Goal: Information Seeking & Learning: Learn about a topic

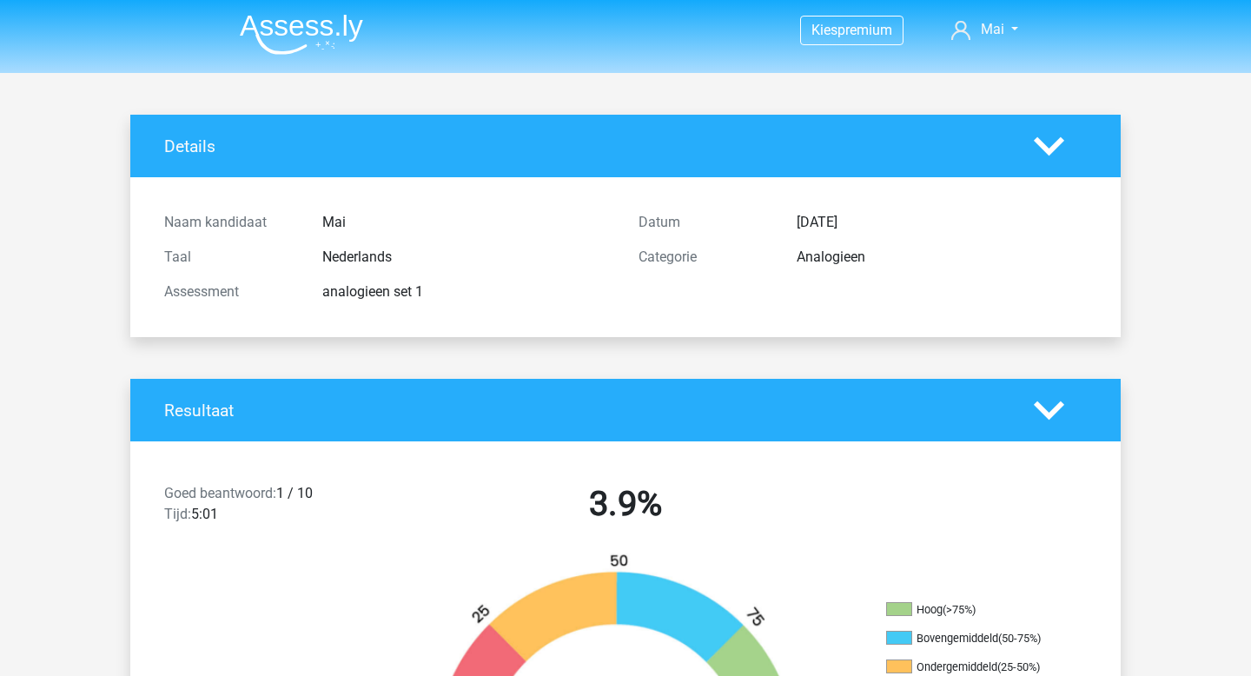
scroll to position [1562, 0]
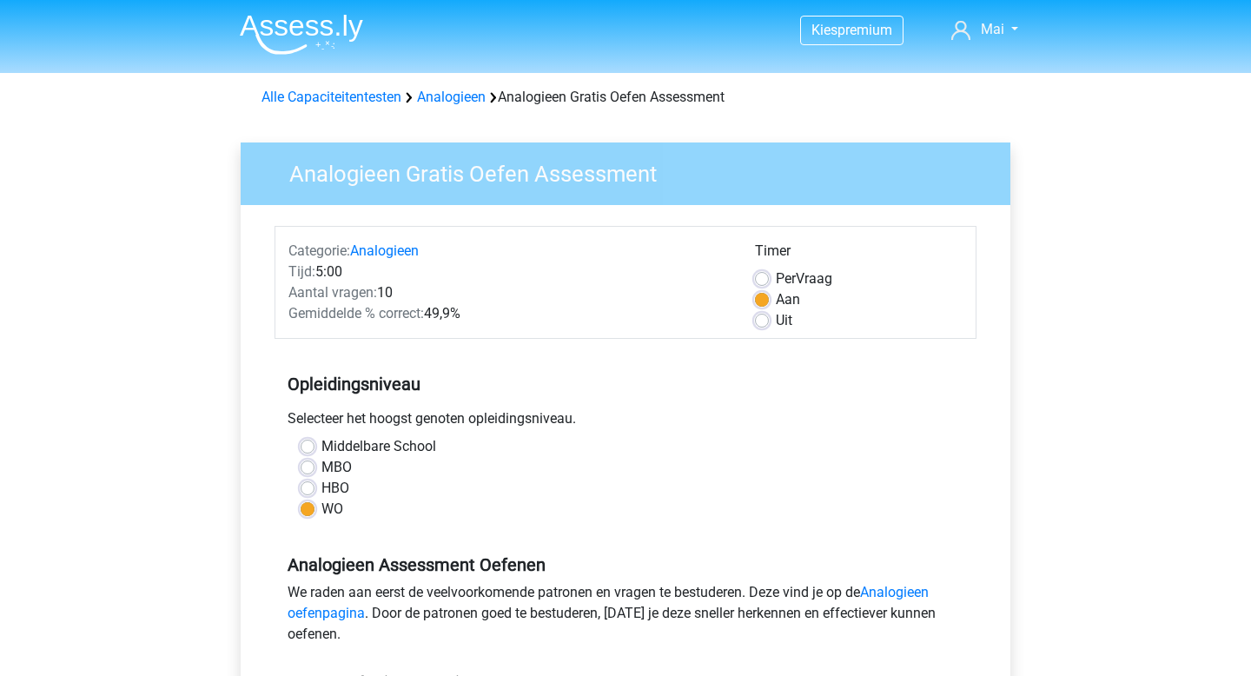
scroll to position [697, 0]
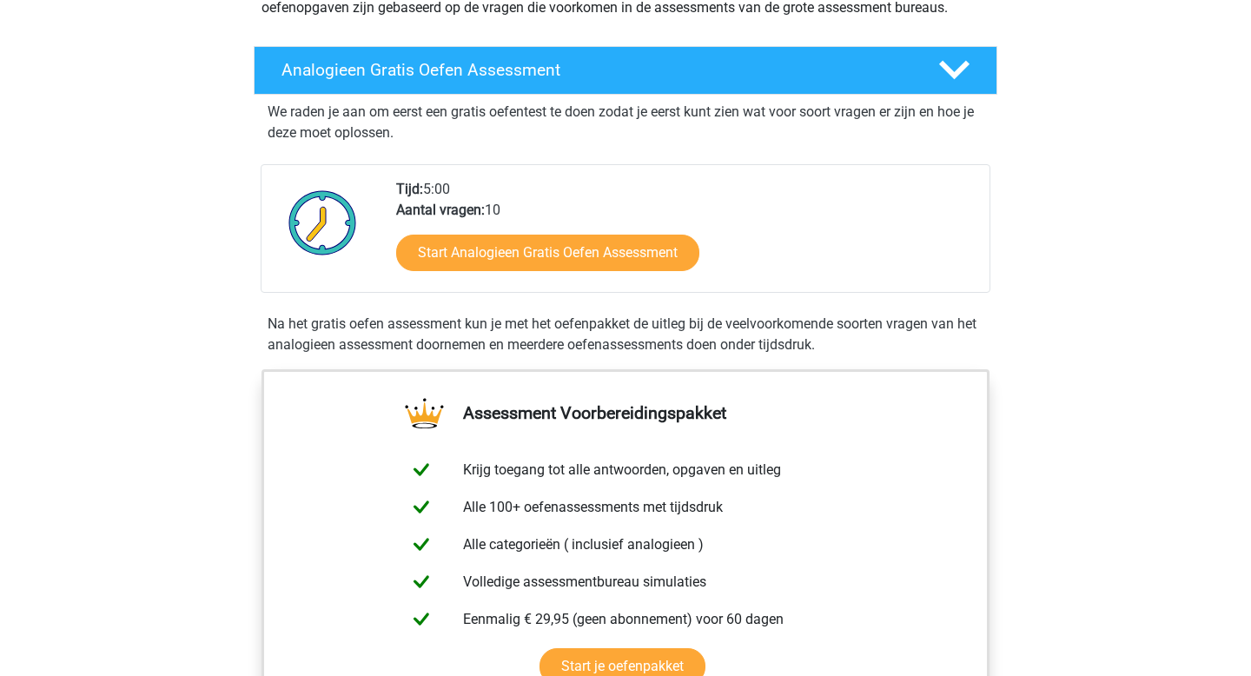
scroll to position [242, 0]
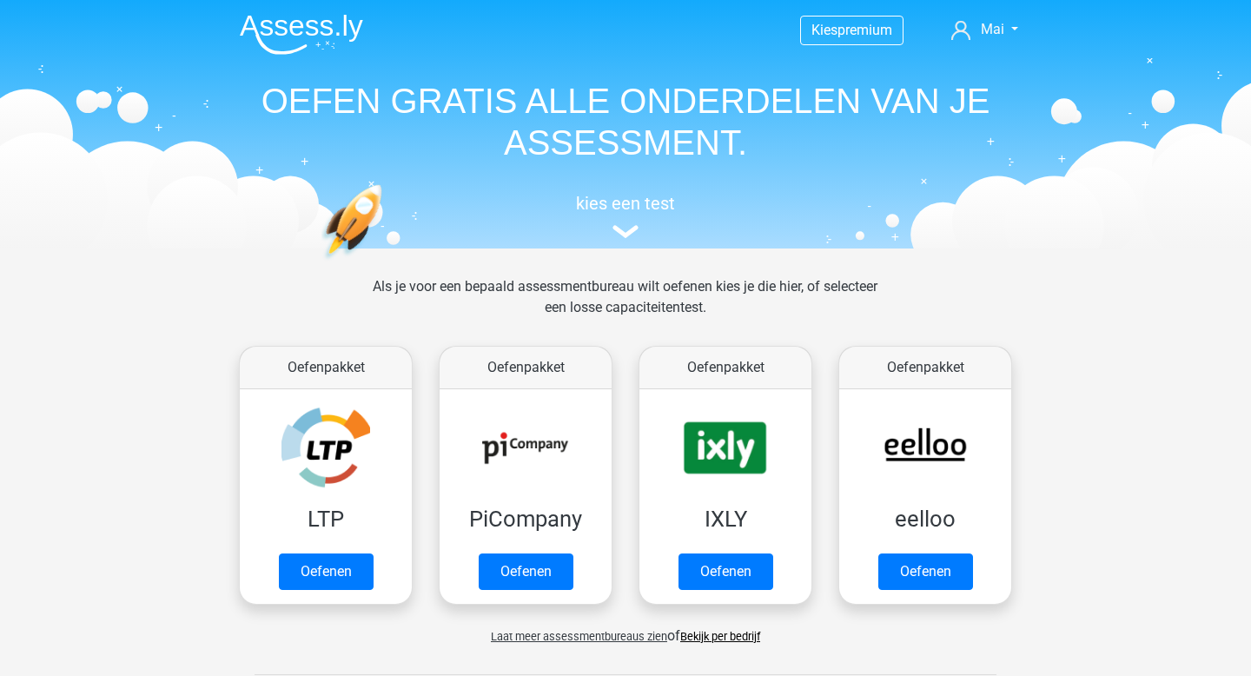
scroll to position [909, 0]
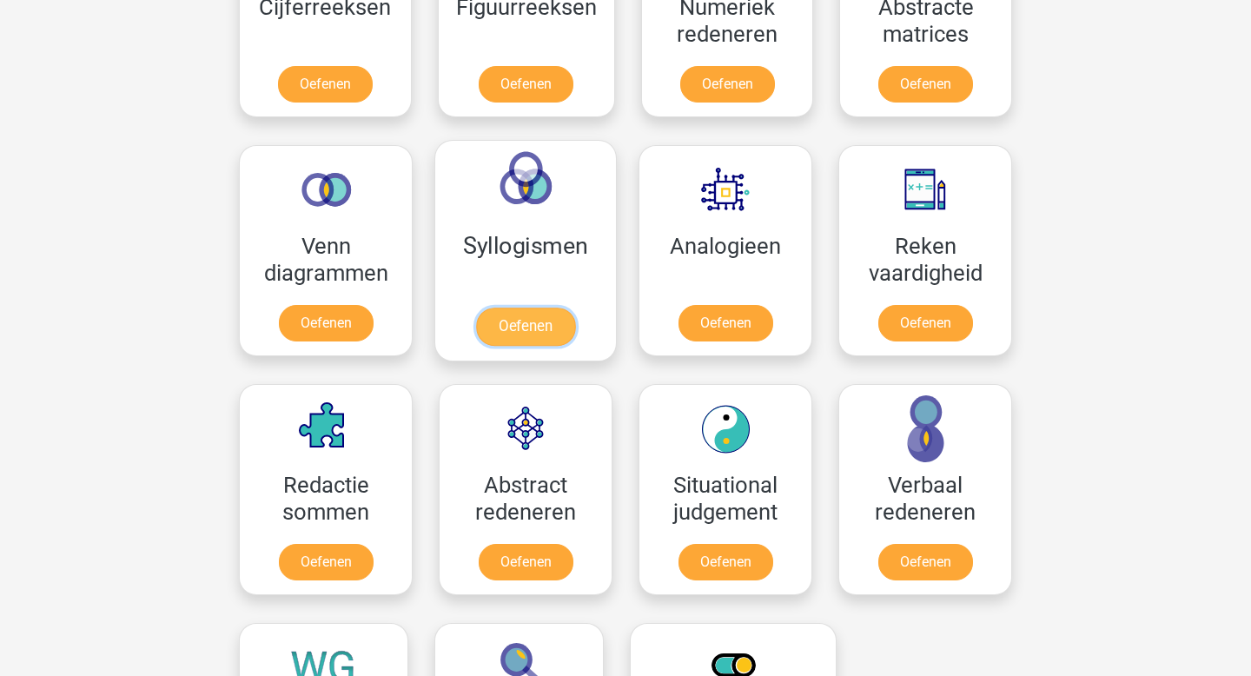
click at [559, 331] on link "Oefenen" at bounding box center [525, 326] width 99 height 38
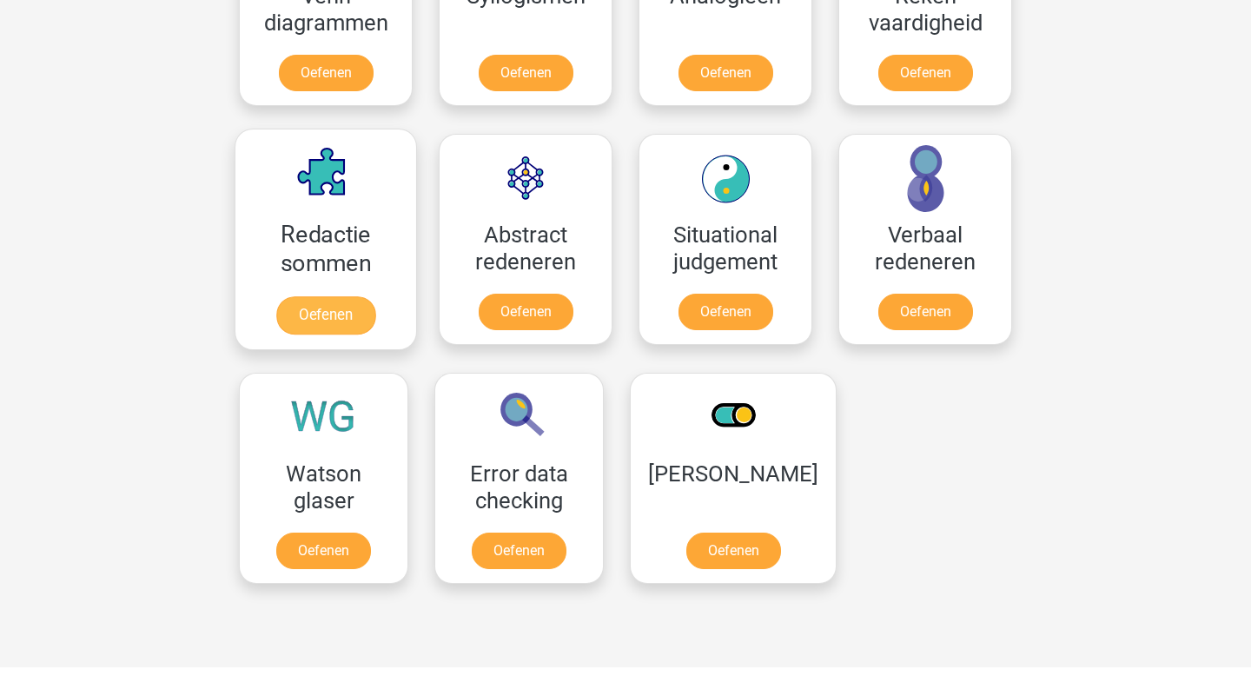
scroll to position [1161, 0]
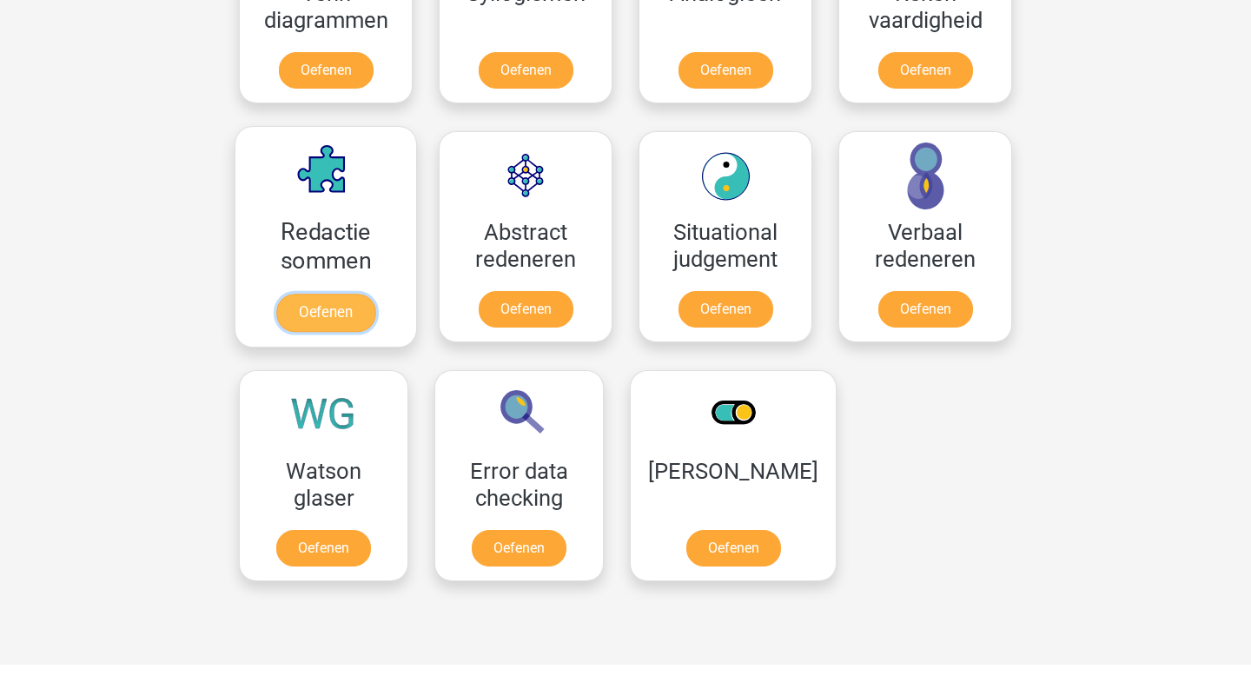
click at [334, 308] on link "Oefenen" at bounding box center [325, 313] width 99 height 38
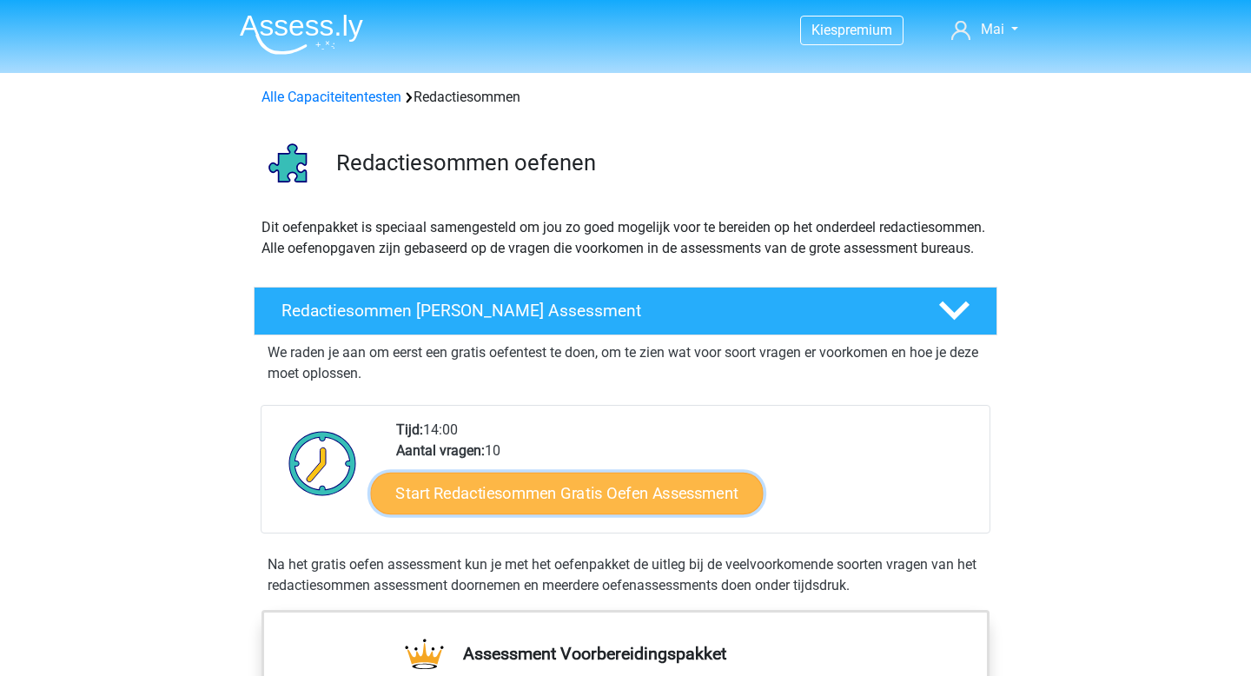
click at [625, 505] on link "Start Redactiesommen Gratis Oefen Assessment" at bounding box center [567, 493] width 393 height 42
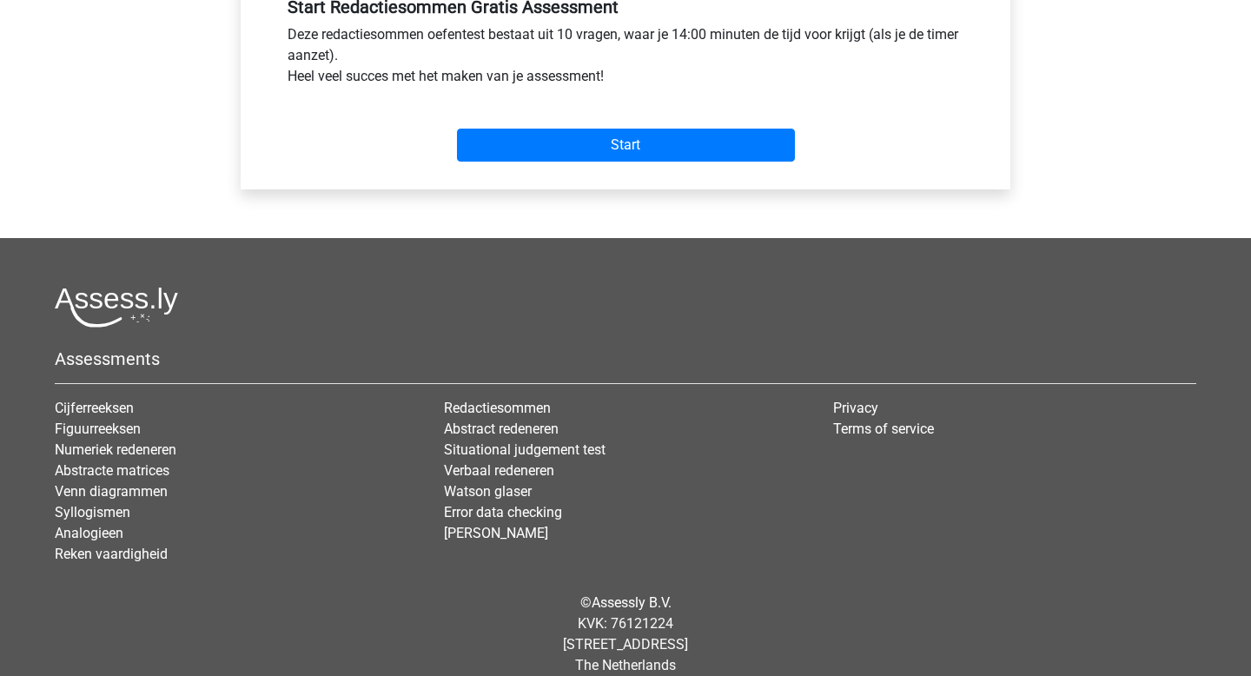
scroll to position [697, 0]
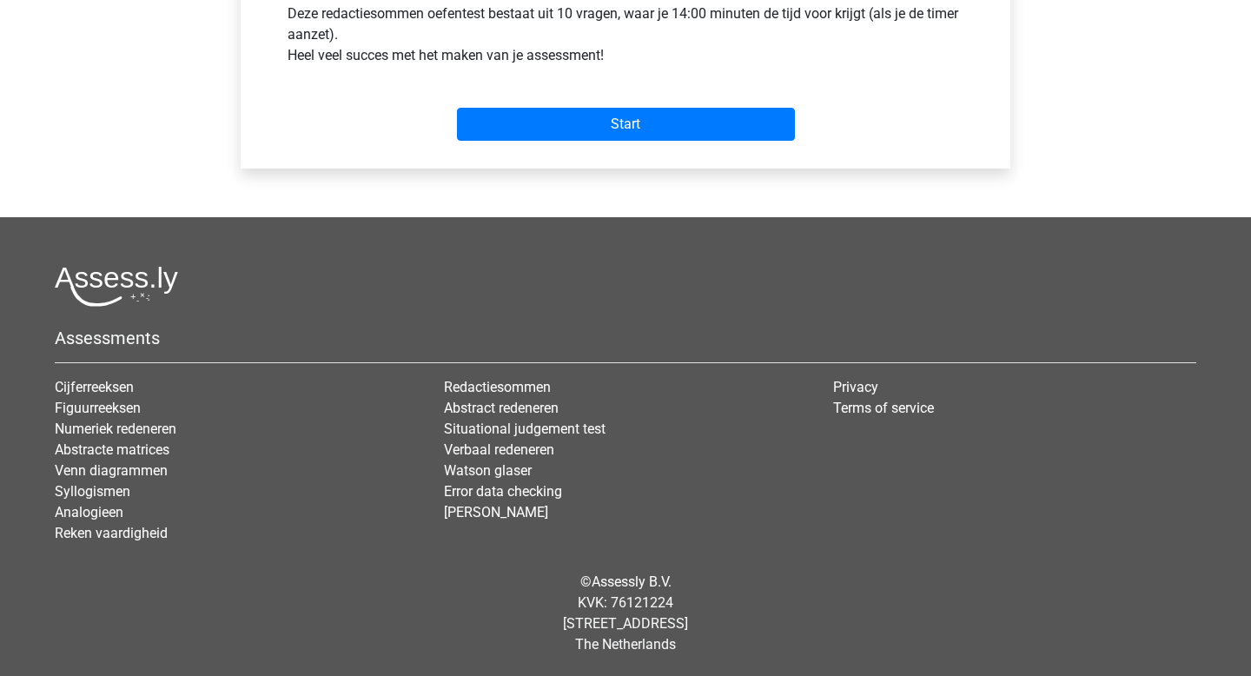
click at [587, 146] on div "Start" at bounding box center [625, 110] width 702 height 75
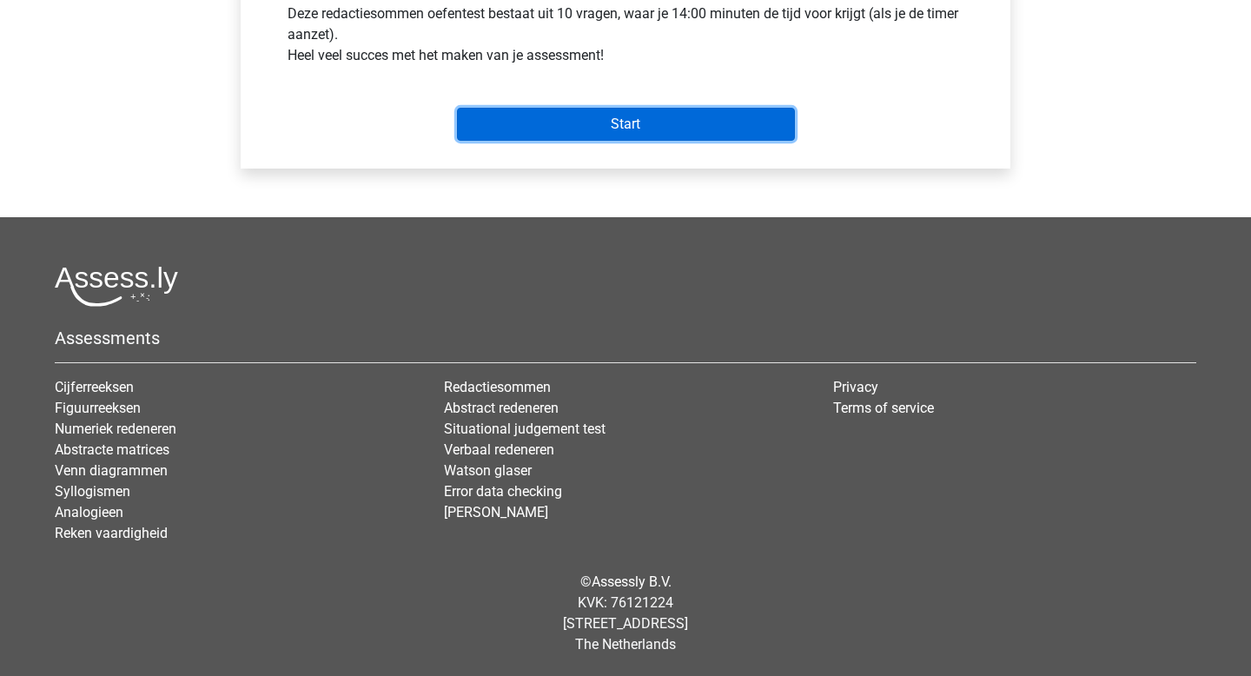
click at [588, 136] on input "Start" at bounding box center [626, 124] width 338 height 33
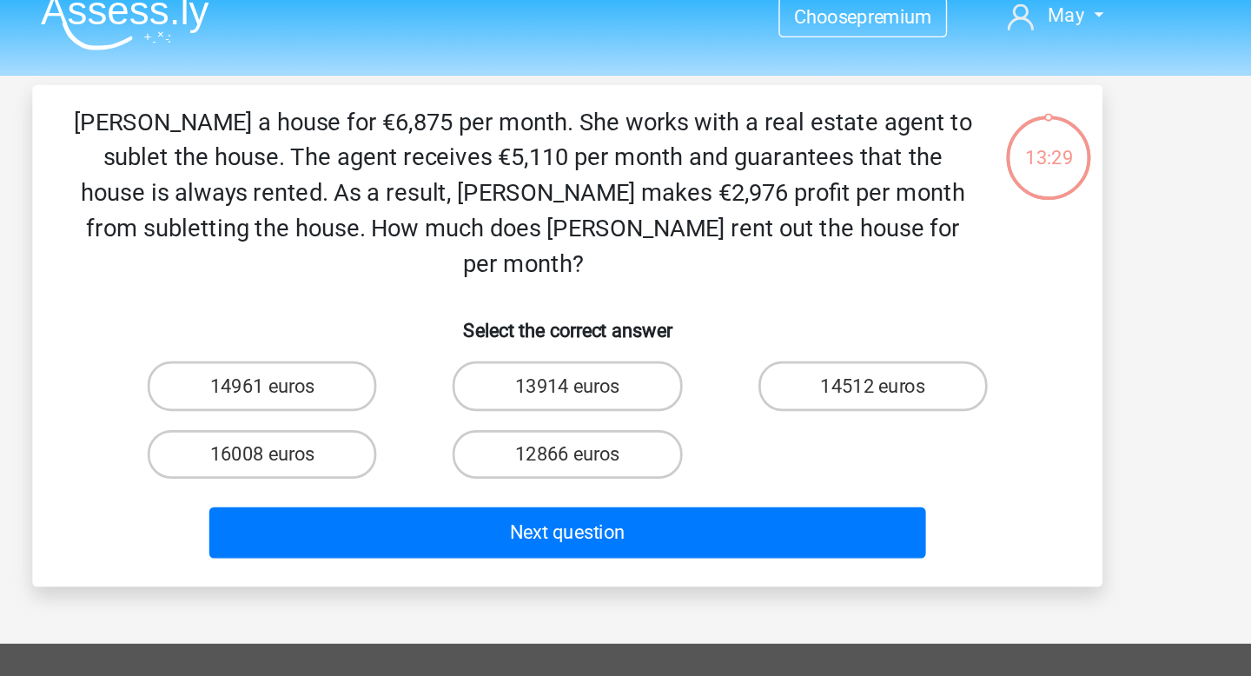
click at [503, 155] on font "[PERSON_NAME] a house for €6,875 per month. She works with a real estate agent …" at bounding box center [593, 158] width 658 height 125
click at [456, 282] on label "14961 euros" at bounding box center [402, 300] width 168 height 36
click at [413, 300] on input "14961 euros" at bounding box center [407, 305] width 11 height 11
radio input "true"
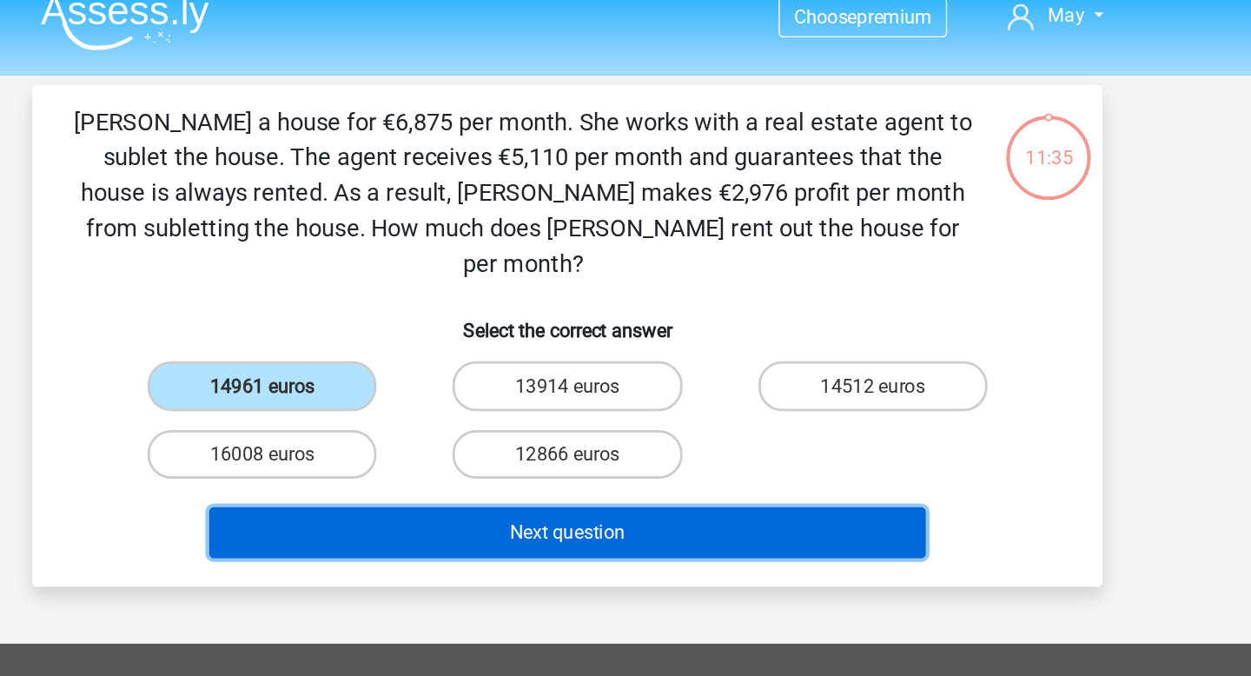
click at [611, 399] on font "Next question" at bounding box center [625, 407] width 84 height 17
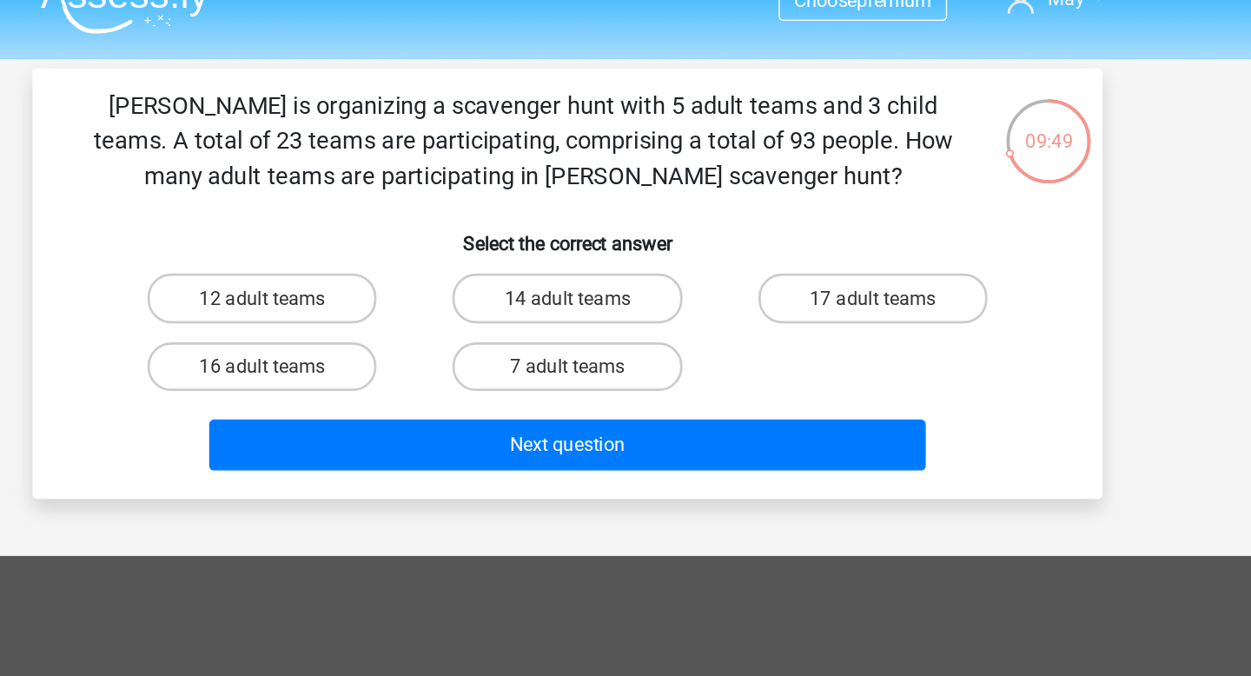
drag, startPoint x: 768, startPoint y: 158, endPoint x: 272, endPoint y: 76, distance: 502.6
click at [273, 79] on div "Choose premium May Khalilmai86@gmail.com" at bounding box center [625, 447] width 1251 height 895
copy font "Chris is organizing a scavenger hunt with 5 adult teams and 3 child teams. A to…"
click at [741, 227] on div "17 adult teams" at bounding box center [848, 248] width 223 height 50
click at [655, 287] on label "7 adult teams" at bounding box center [625, 299] width 168 height 36
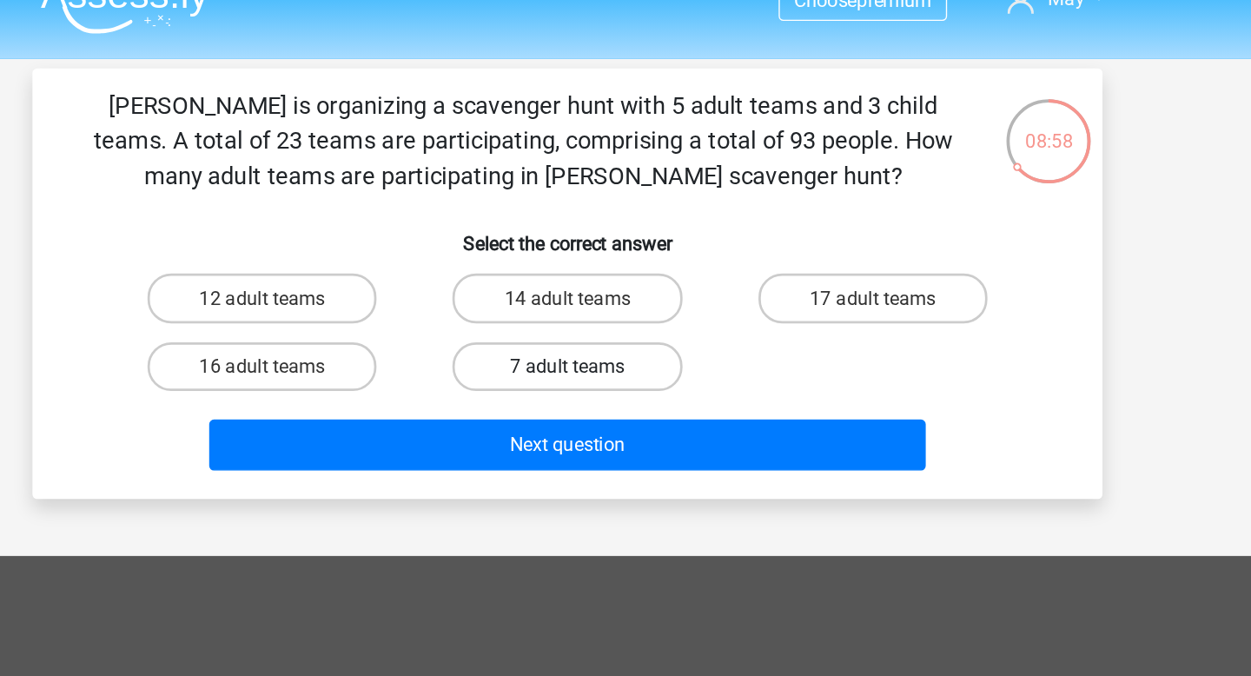
click at [637, 298] on input "7 adult teams" at bounding box center [630, 303] width 11 height 11
radio input "true"
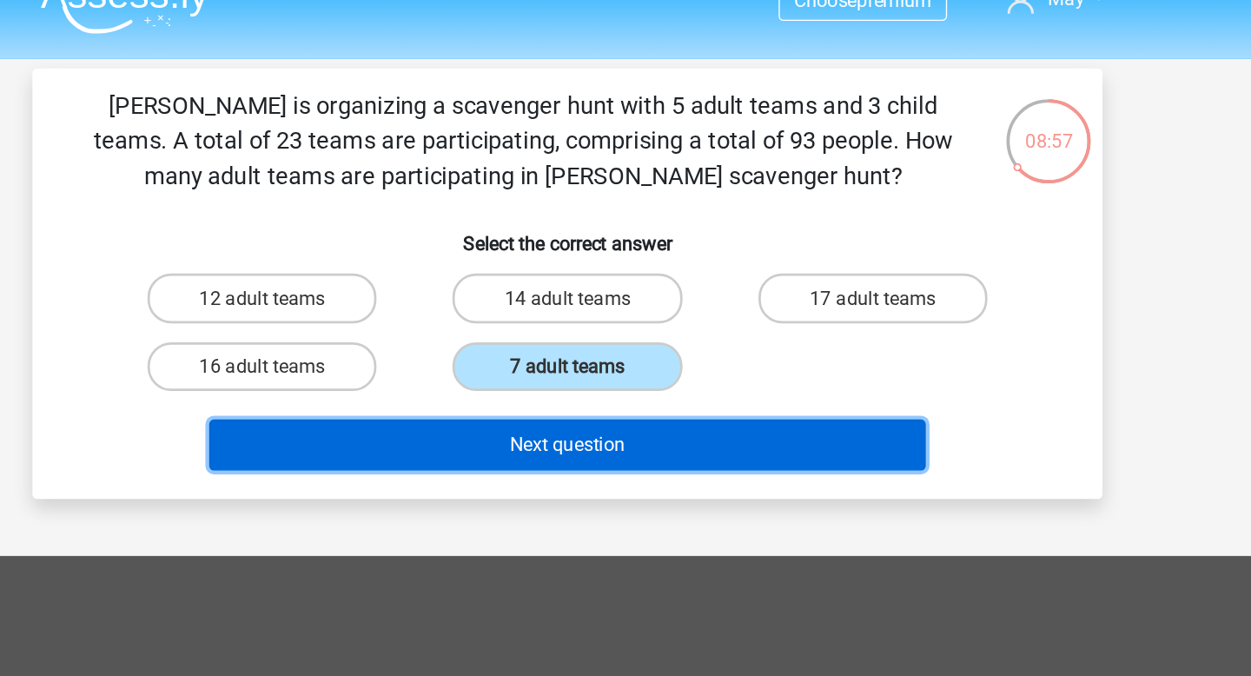
click at [644, 354] on font "Next question" at bounding box center [625, 355] width 84 height 17
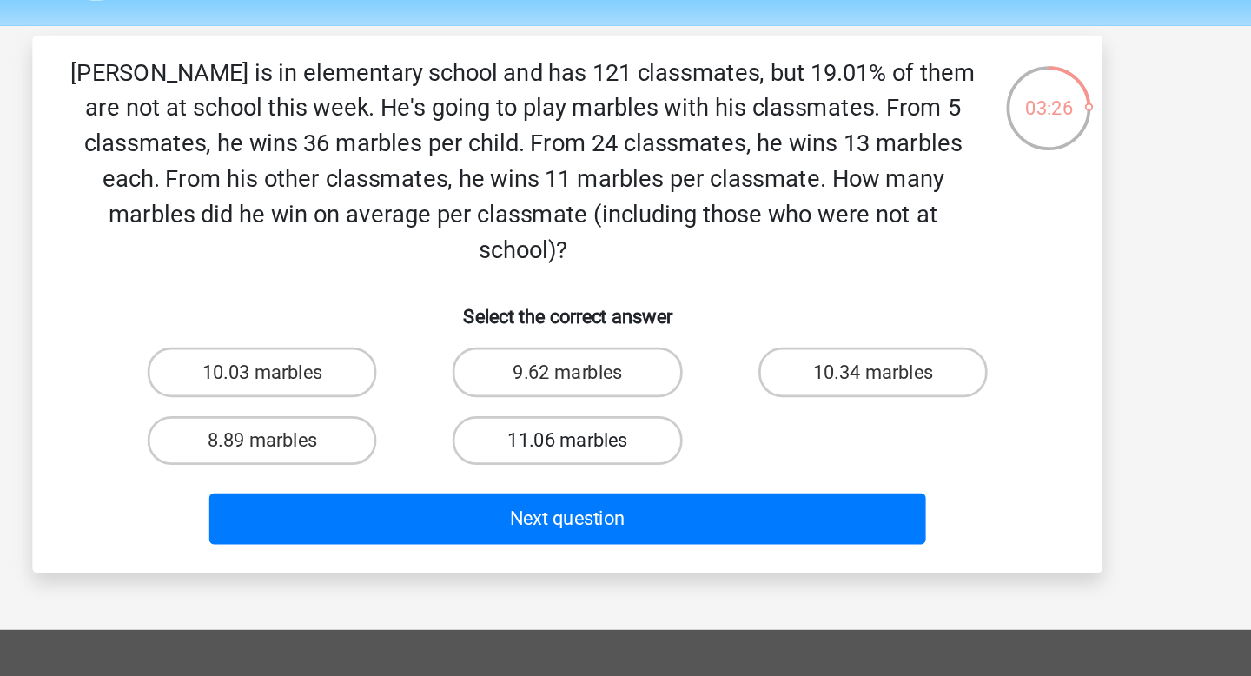
click at [633, 373] on font "11.06 marbles" at bounding box center [625, 376] width 88 height 17
click at [633, 376] on input "11.06 marbles" at bounding box center [630, 381] width 11 height 11
radio input "true"
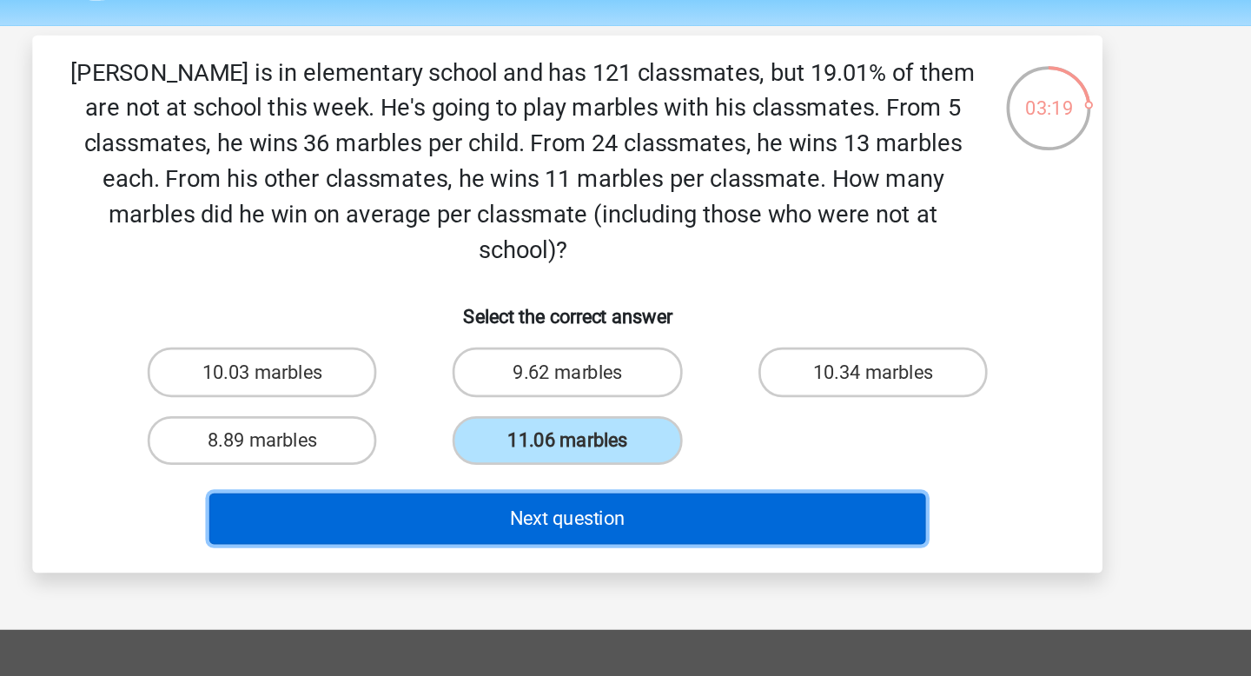
click at [630, 438] on font "Next question" at bounding box center [625, 434] width 84 height 17
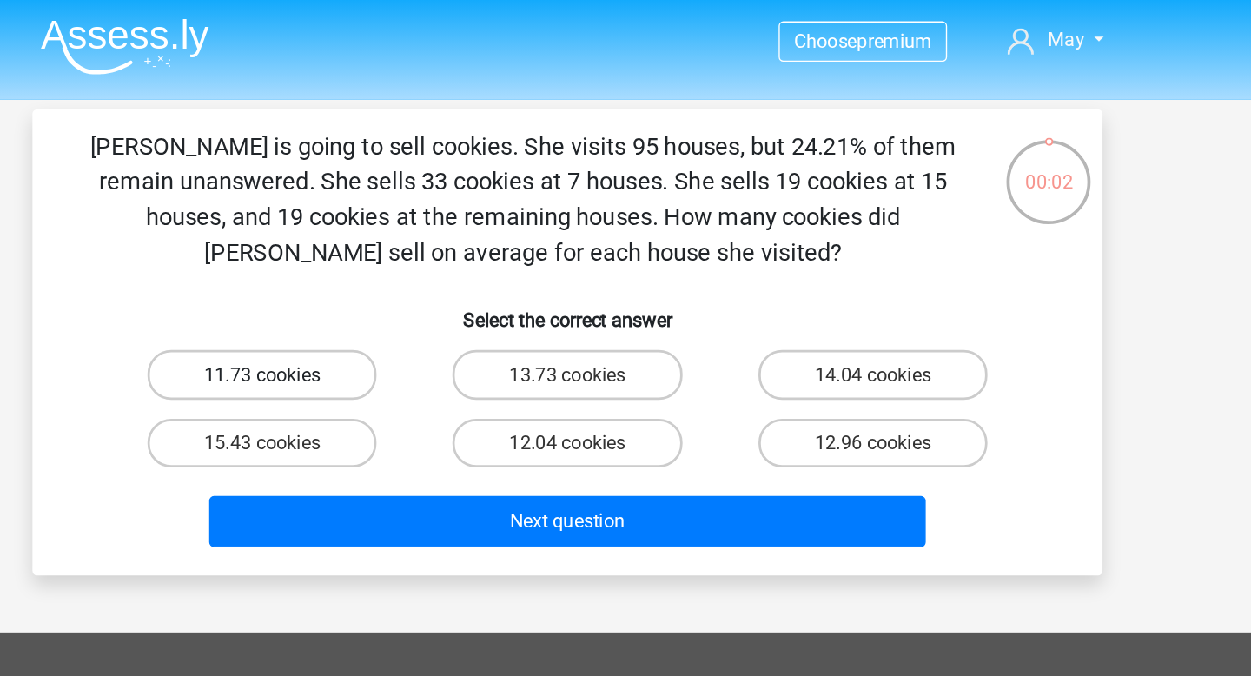
click at [409, 271] on font "11.73 cookies" at bounding box center [402, 275] width 85 height 17
click at [409, 274] on input "11.73 cookies" at bounding box center [407, 279] width 11 height 11
radio input "true"
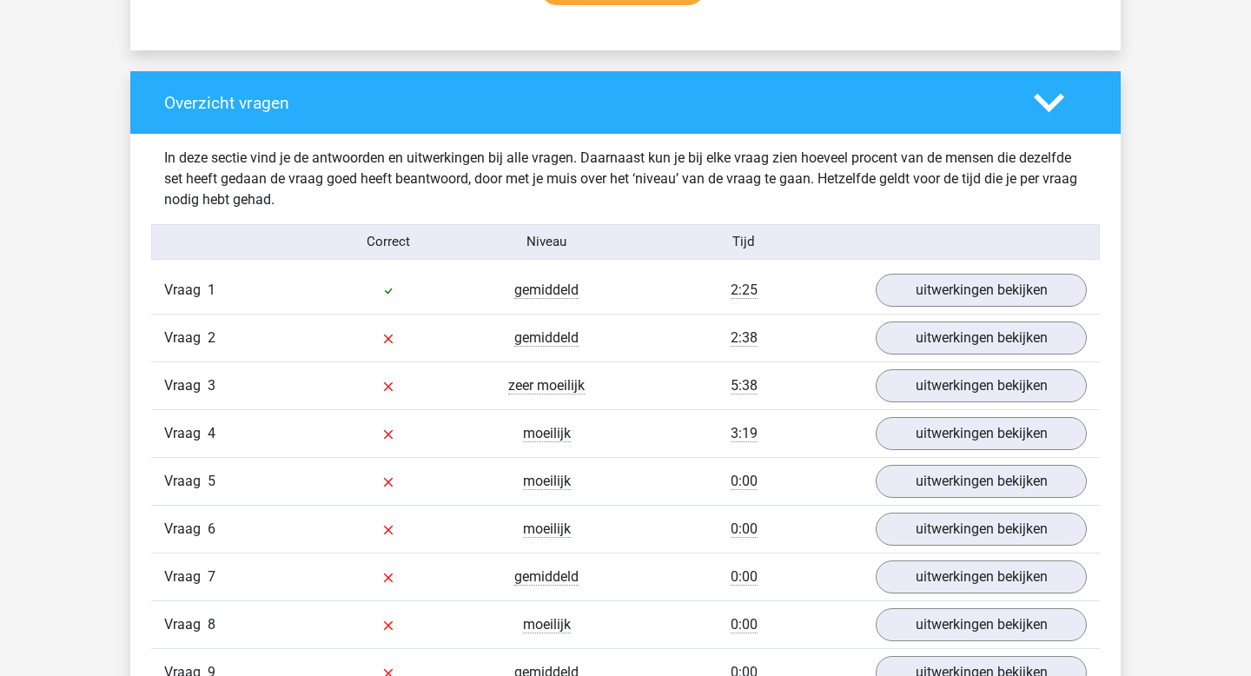
scroll to position [1196, 0]
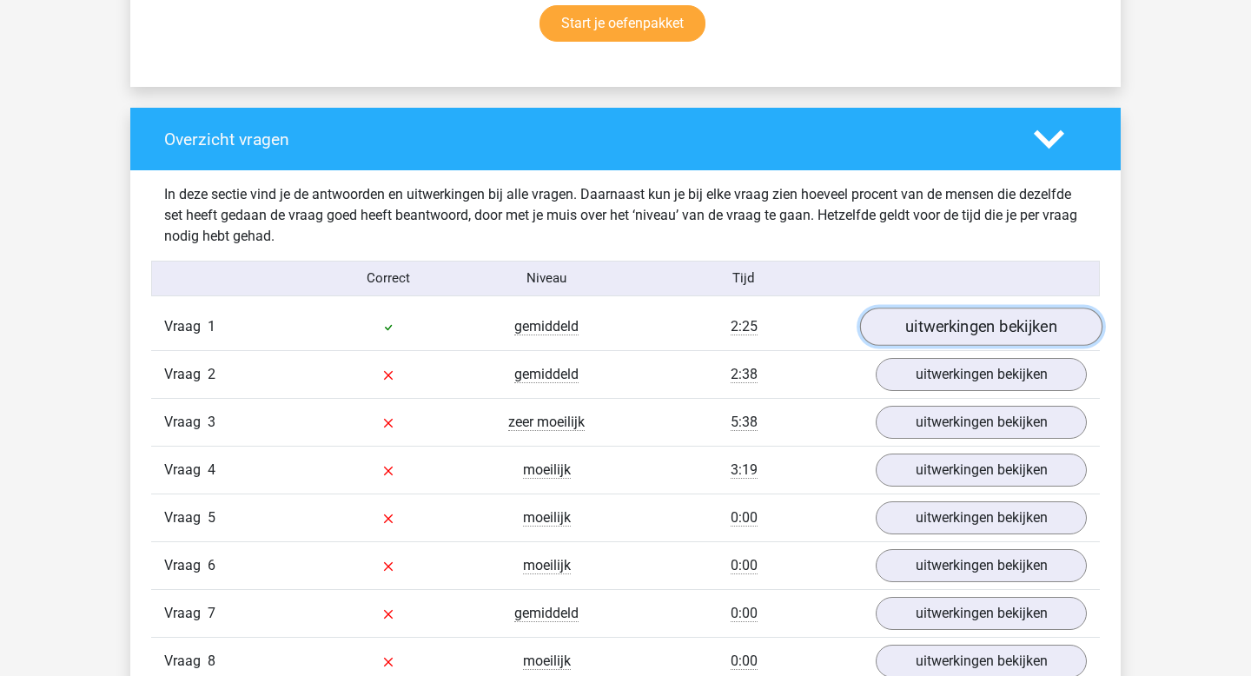
click at [935, 332] on link "uitwerkingen bekijken" at bounding box center [981, 326] width 242 height 38
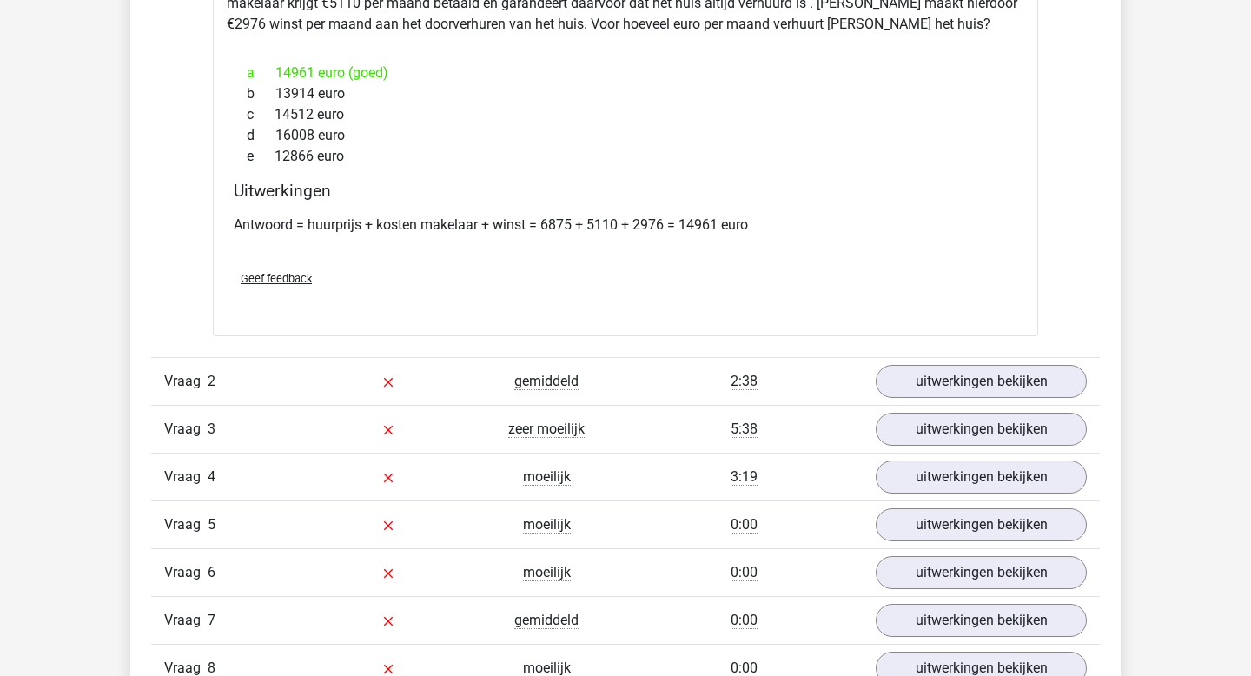
scroll to position [1724, 0]
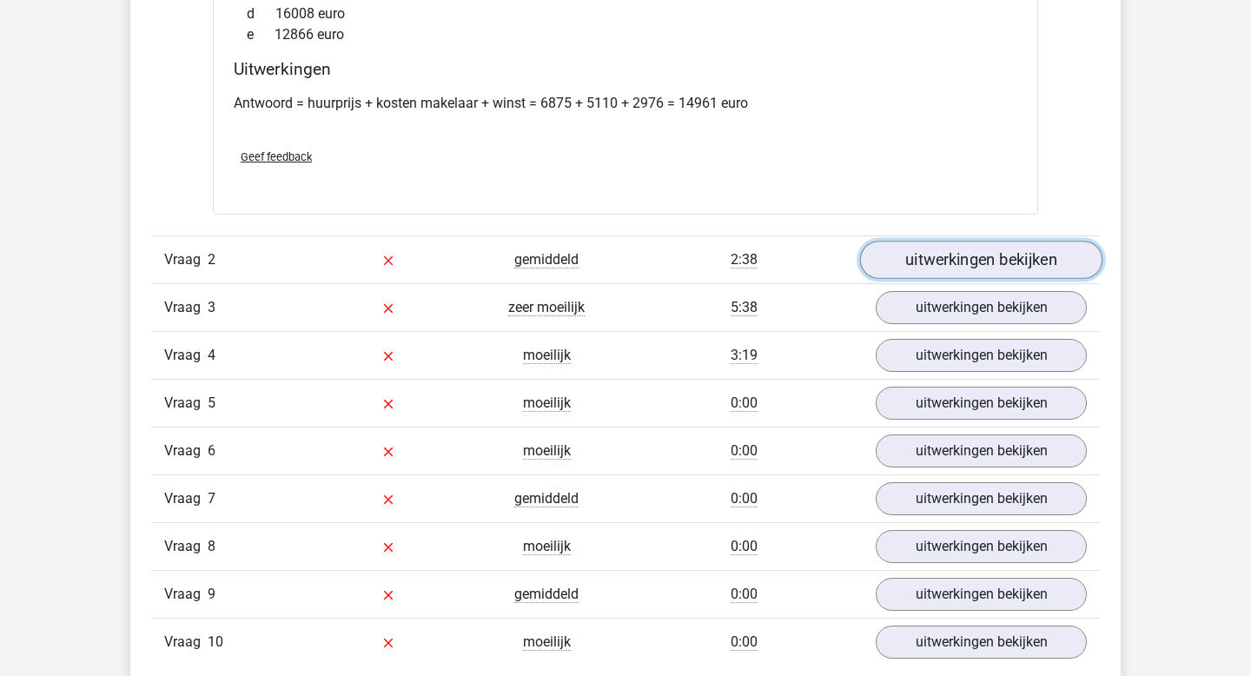
click at [902, 254] on link "uitwerkingen bekijken" at bounding box center [981, 260] width 242 height 38
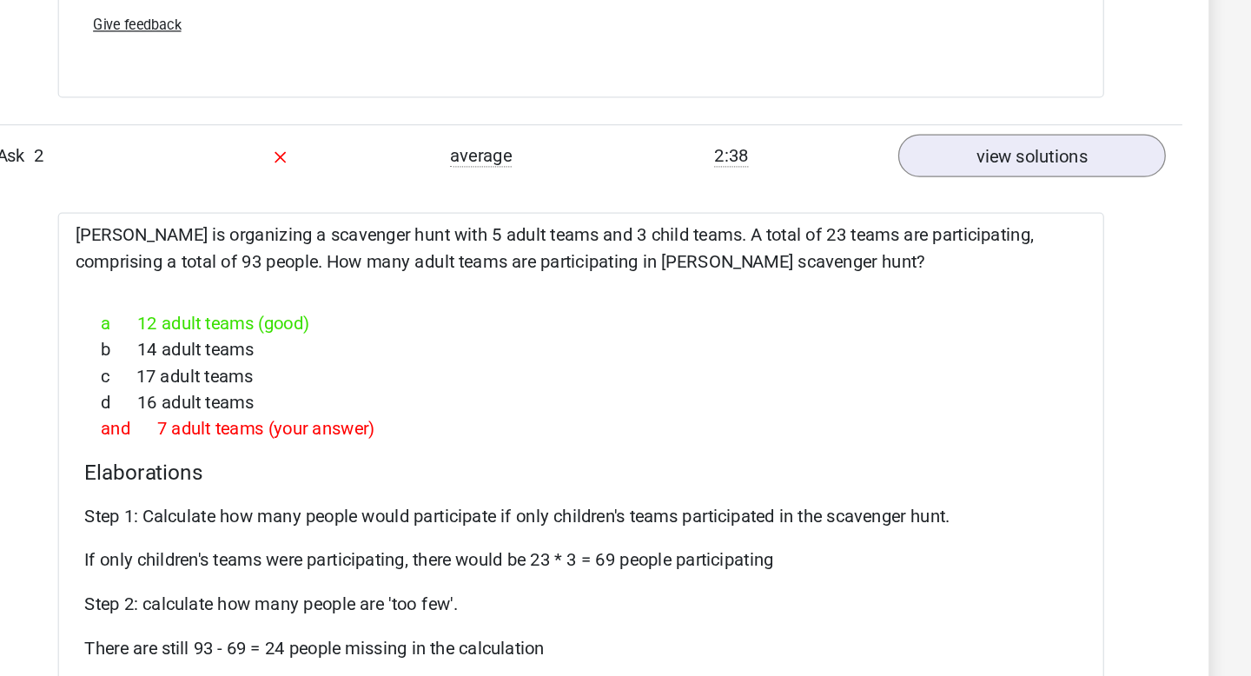
scroll to position [1838, 0]
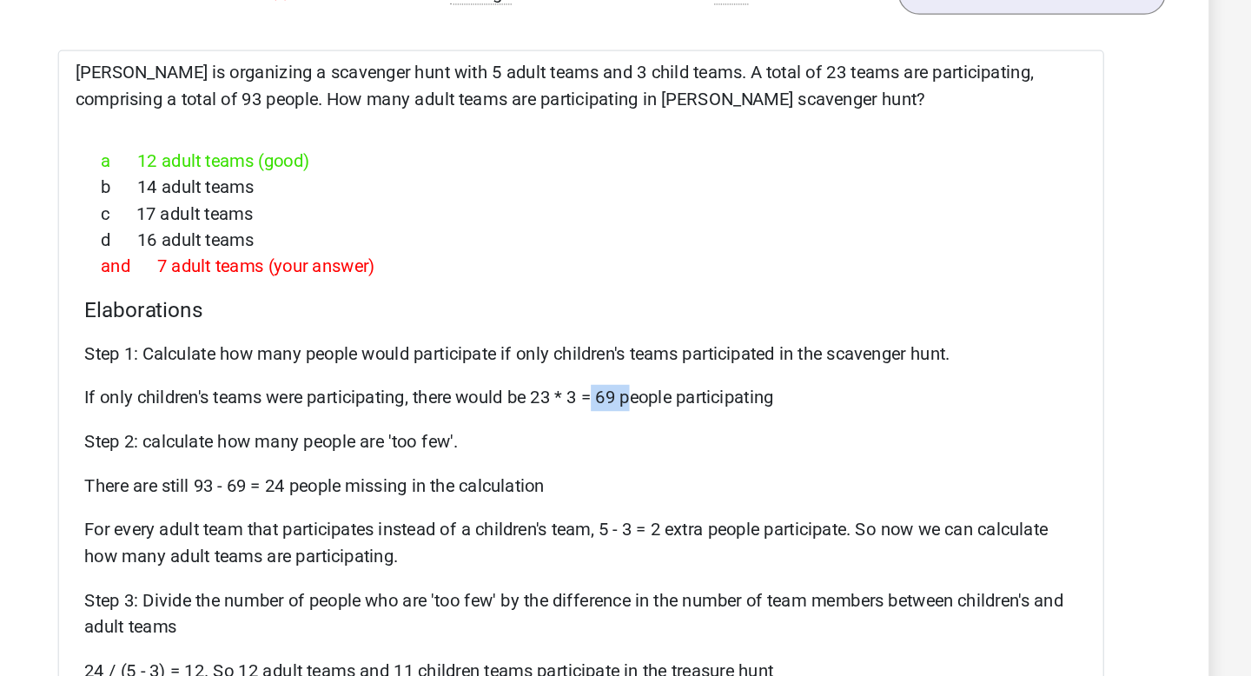
drag, startPoint x: 633, startPoint y: 447, endPoint x: 664, endPoint y: 450, distance: 30.5
click at [664, 450] on font "If only children's teams were participating, there would be 23 * 3 = 69 people …" at bounding box center [506, 446] width 544 height 17
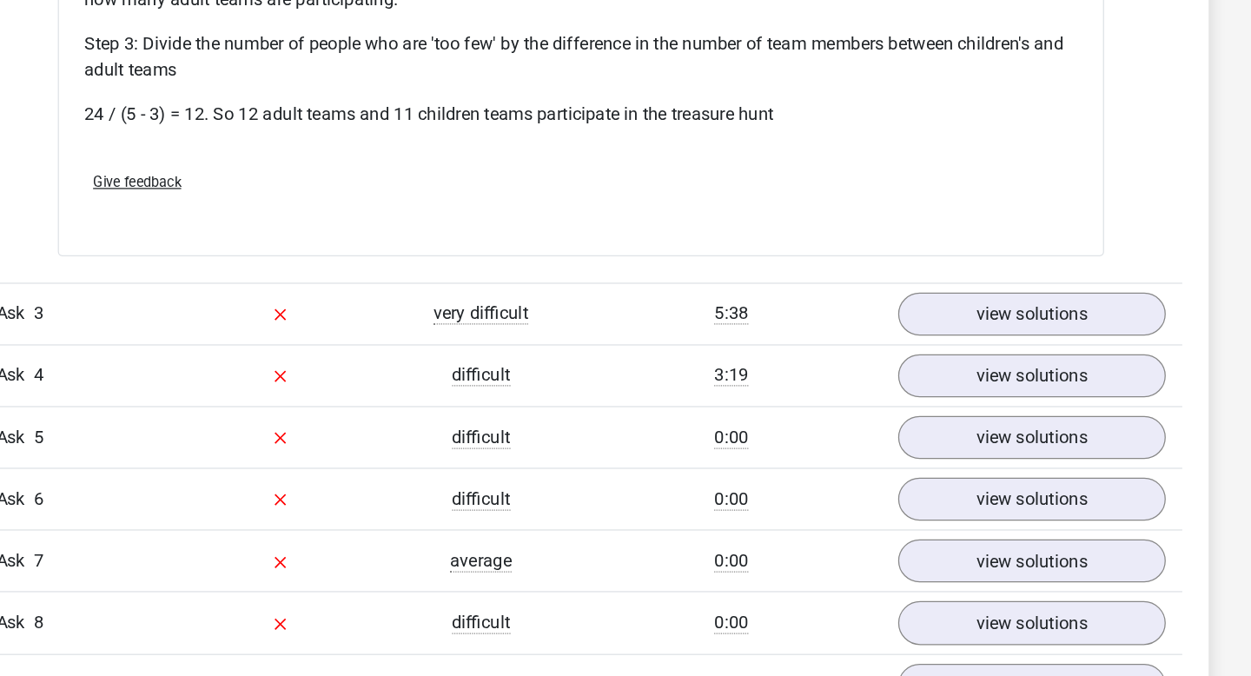
scroll to position [2378, 0]
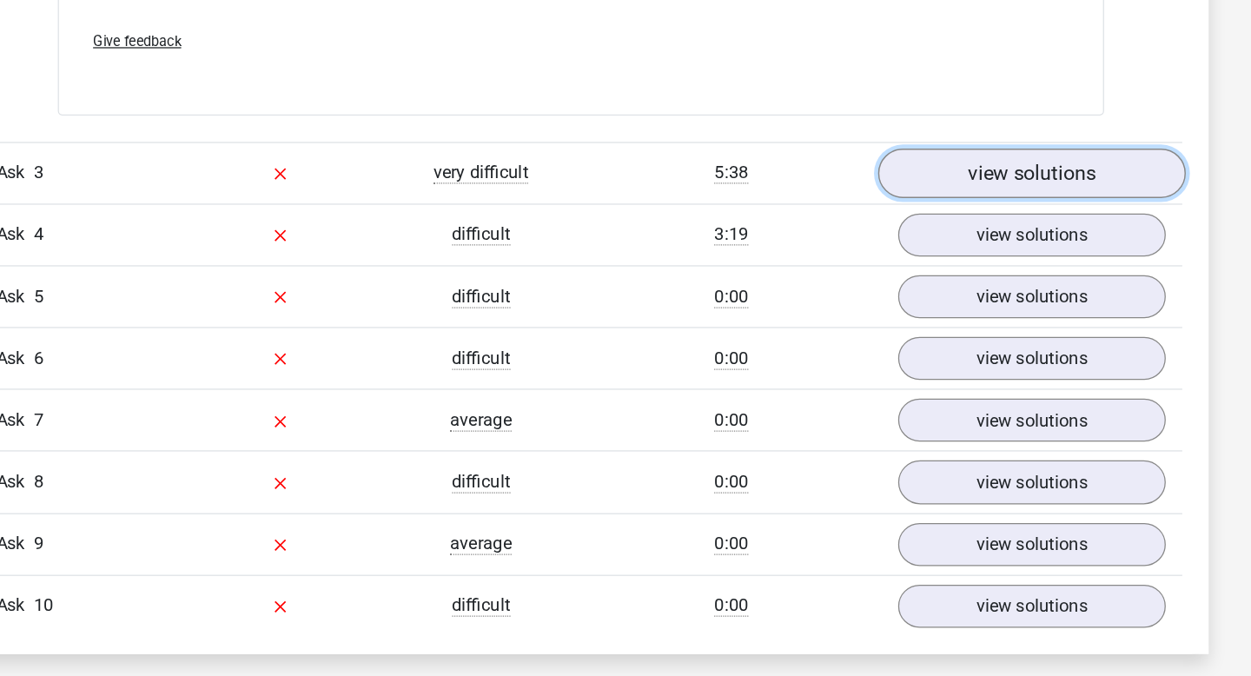
click at [1007, 270] on link "view solutions" at bounding box center [981, 279] width 242 height 39
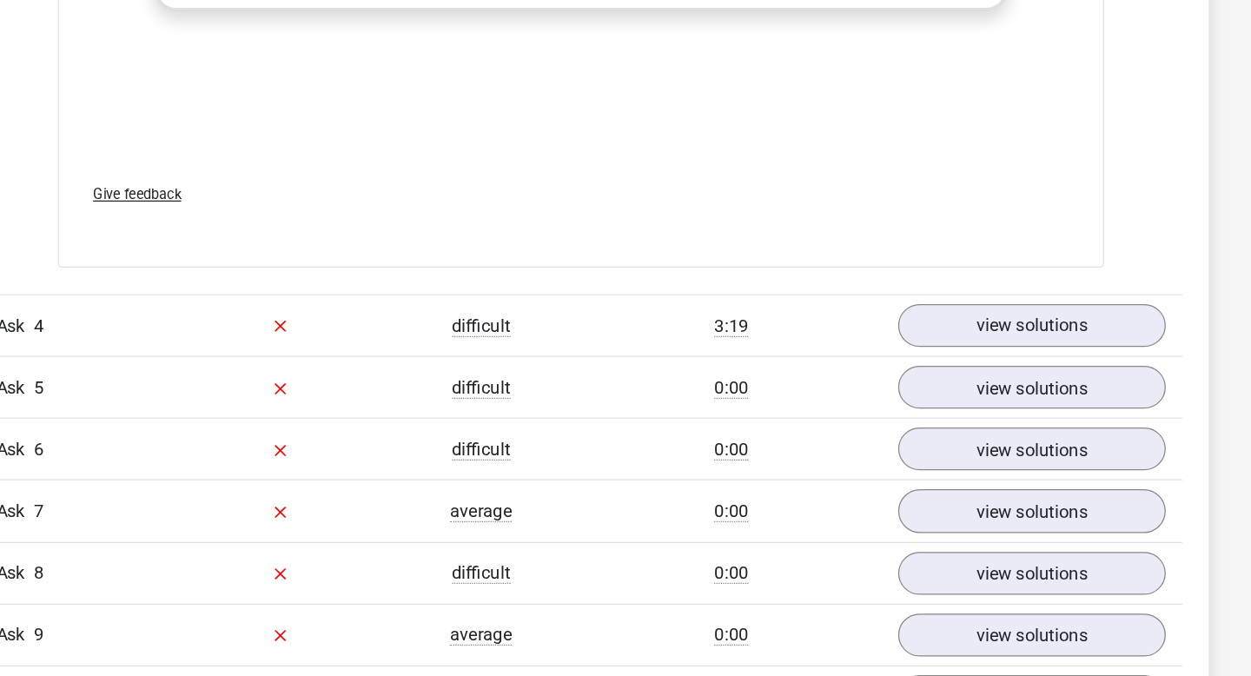
scroll to position [3250, 0]
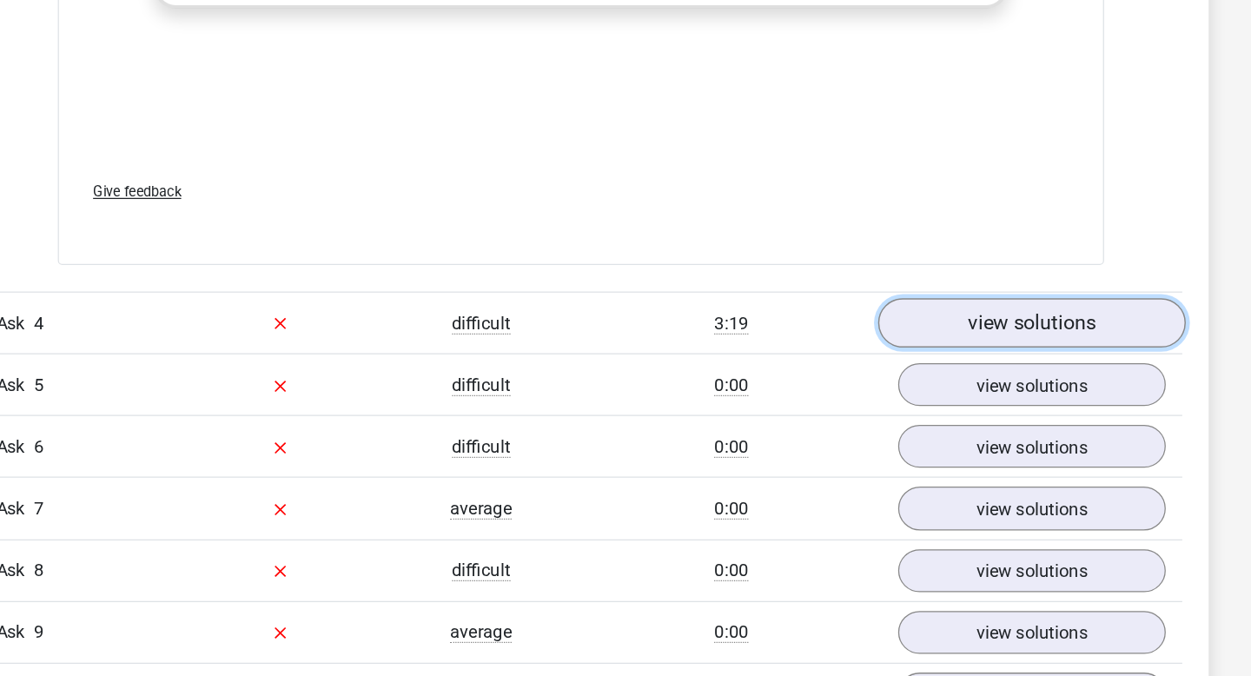
click at [924, 416] on link "view solutions" at bounding box center [981, 397] width 242 height 39
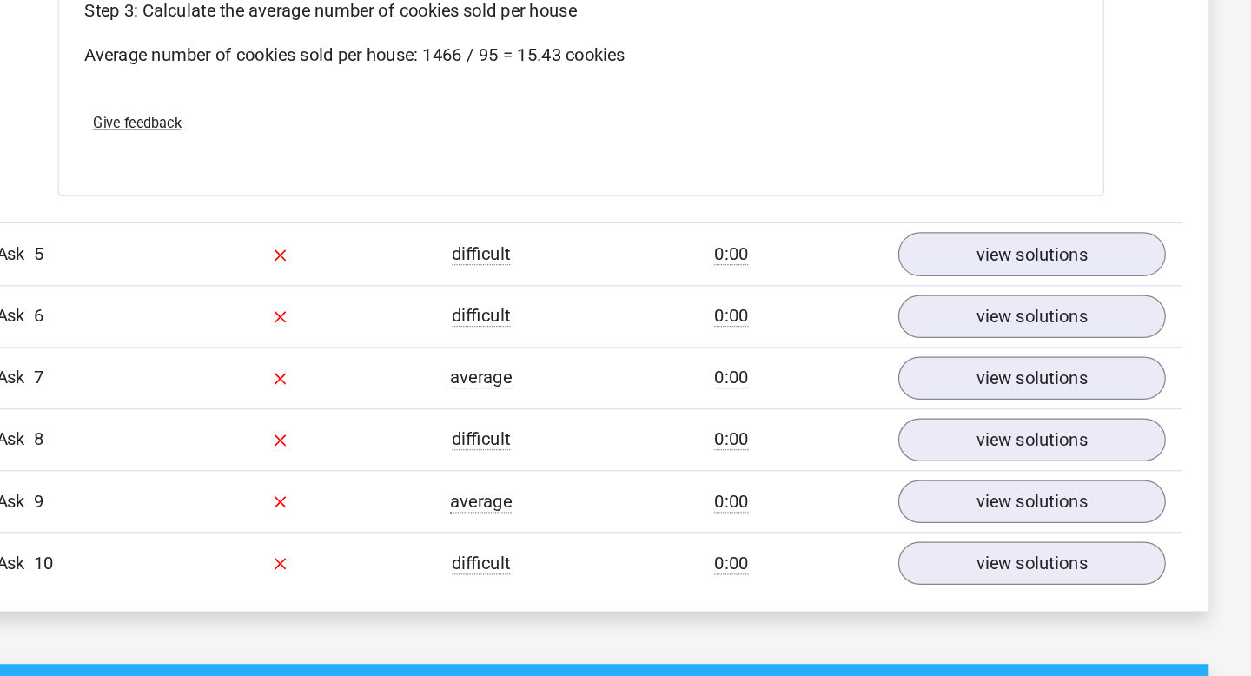
scroll to position [3967, 0]
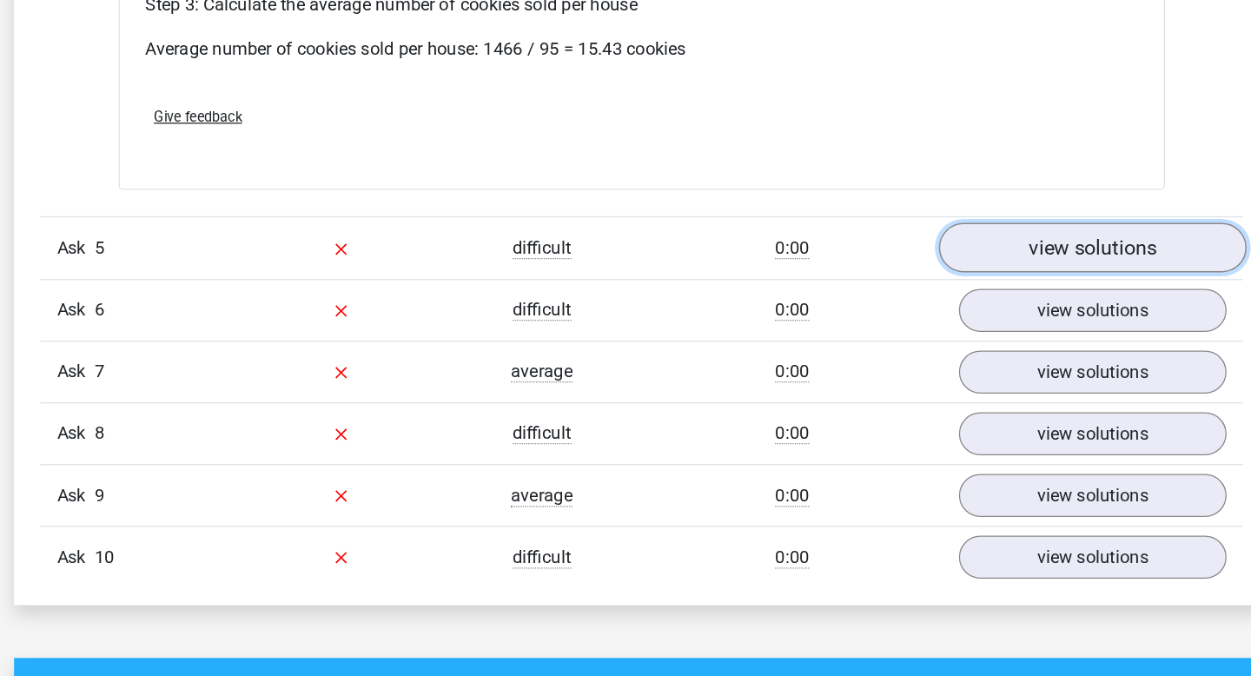
click at [915, 347] on link "view solutions" at bounding box center [981, 337] width 242 height 39
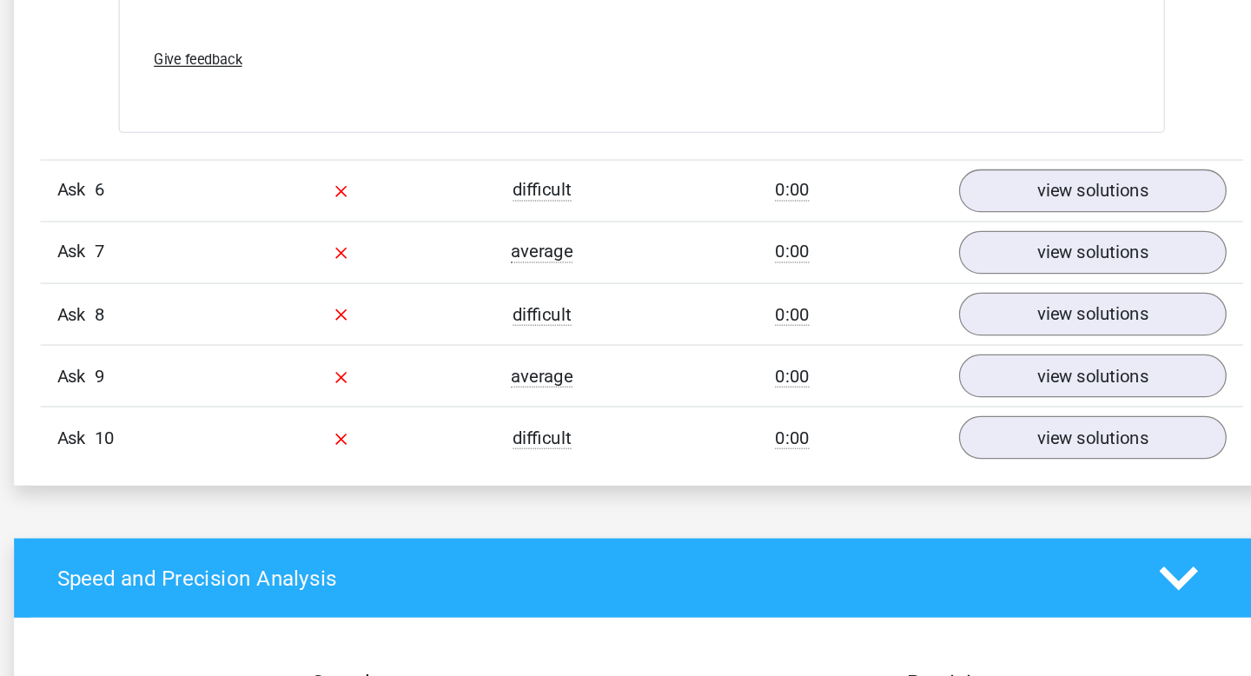
scroll to position [5009, 0]
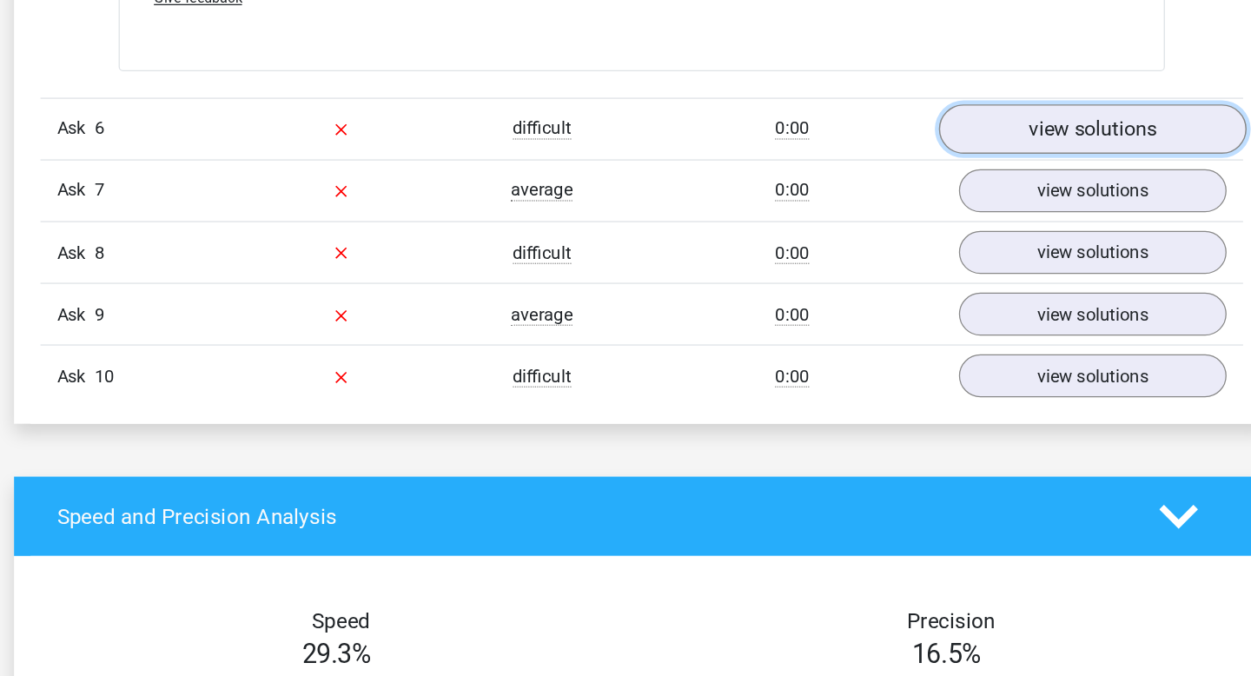
click at [898, 257] on link "view solutions" at bounding box center [981, 244] width 242 height 39
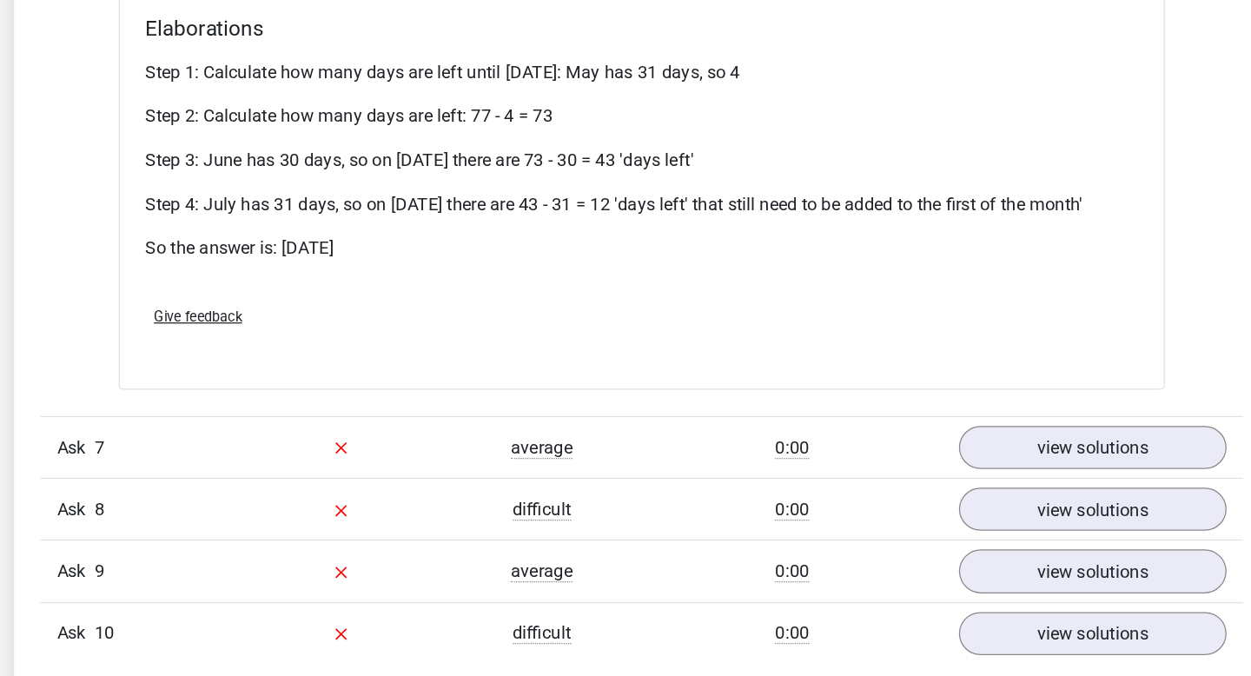
scroll to position [5382, 0]
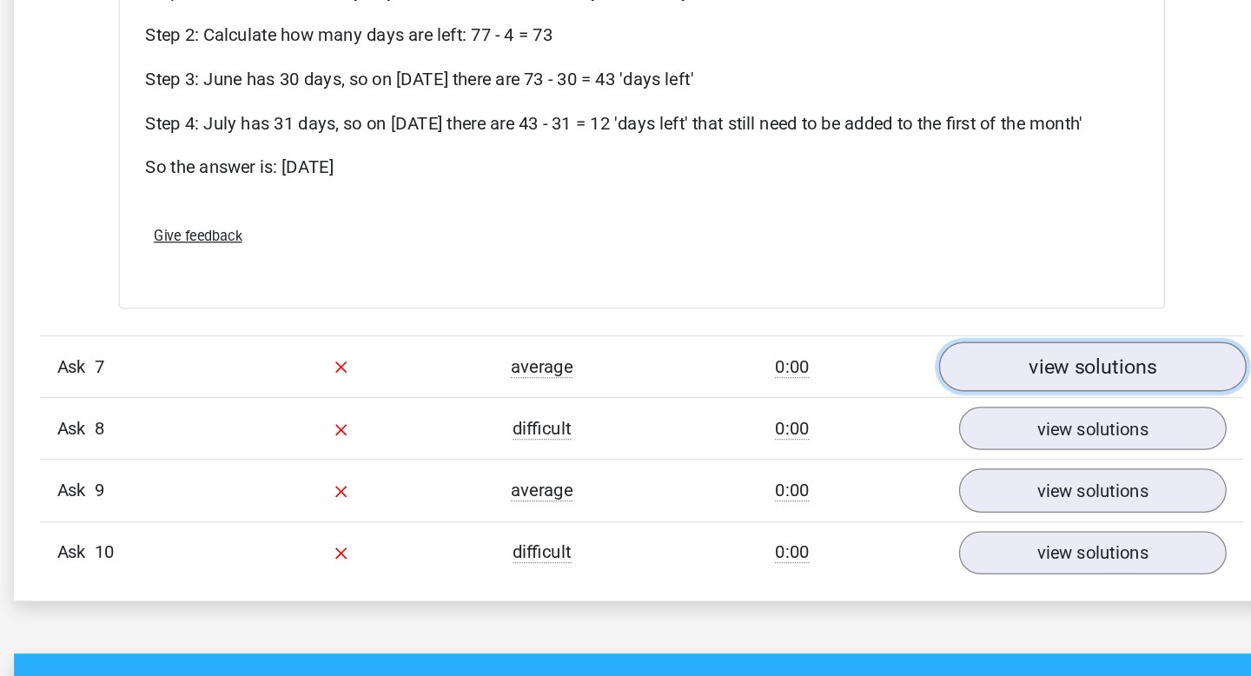
click at [938, 435] on font "view solutions" at bounding box center [980, 431] width 101 height 19
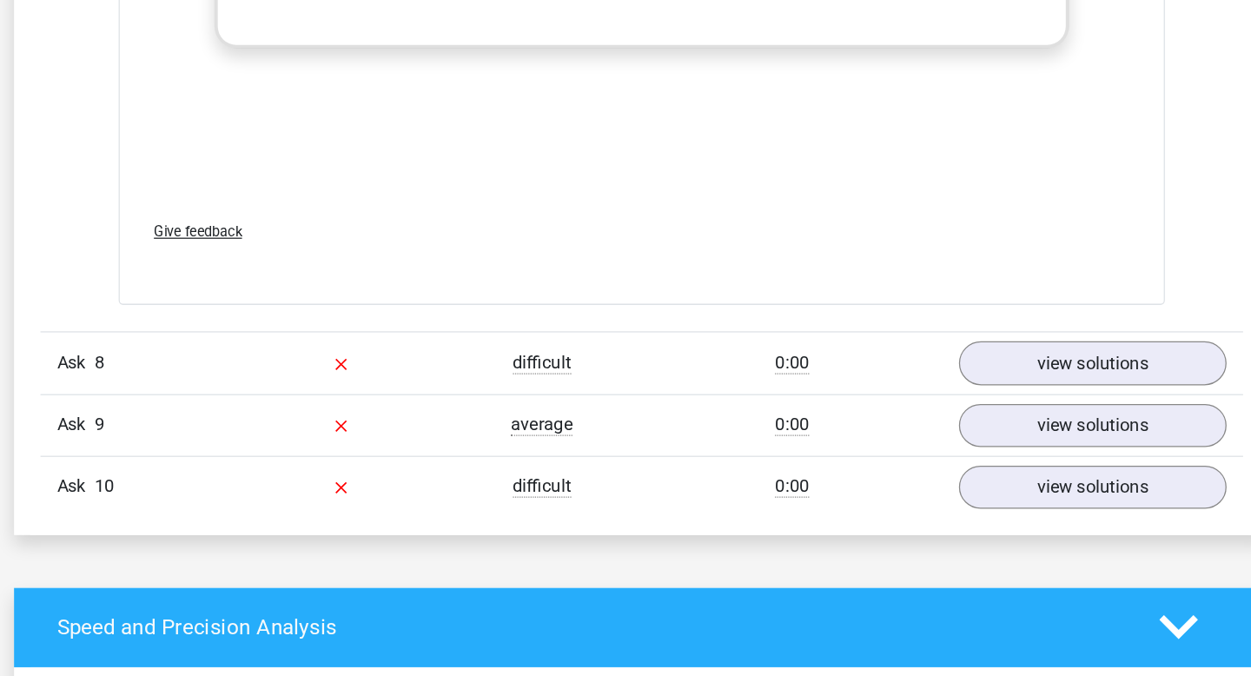
scroll to position [6293, 0]
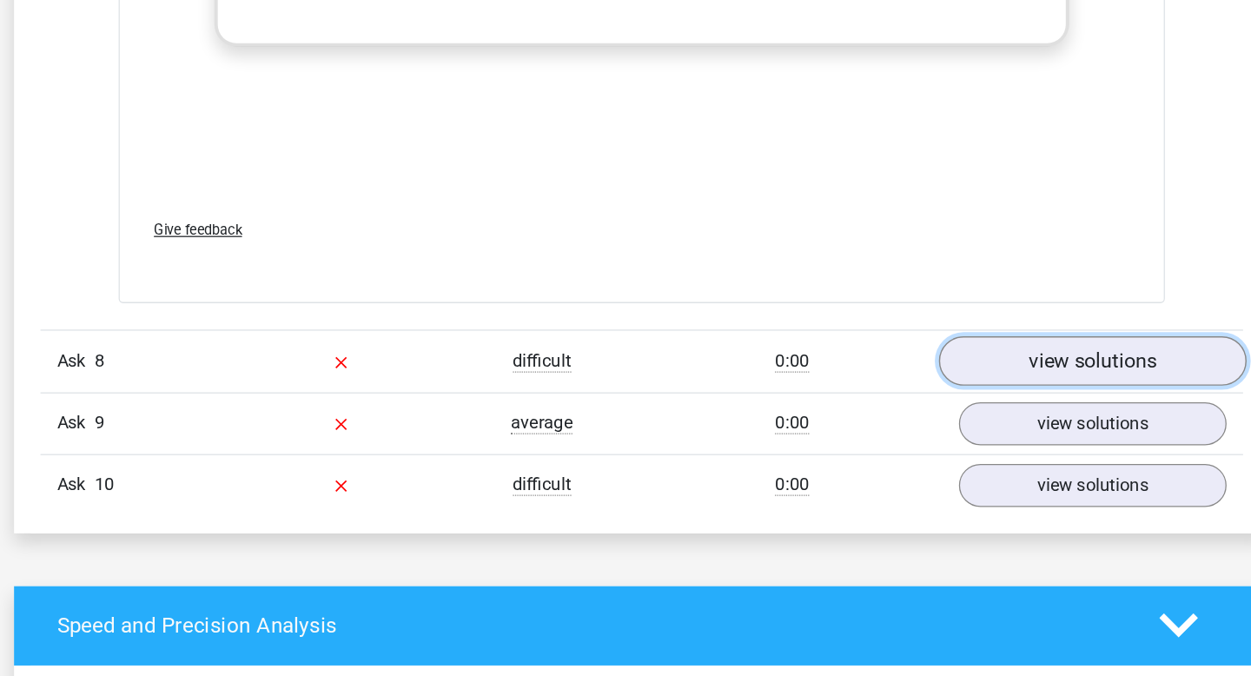
click at [927, 447] on link "view solutions" at bounding box center [981, 427] width 242 height 39
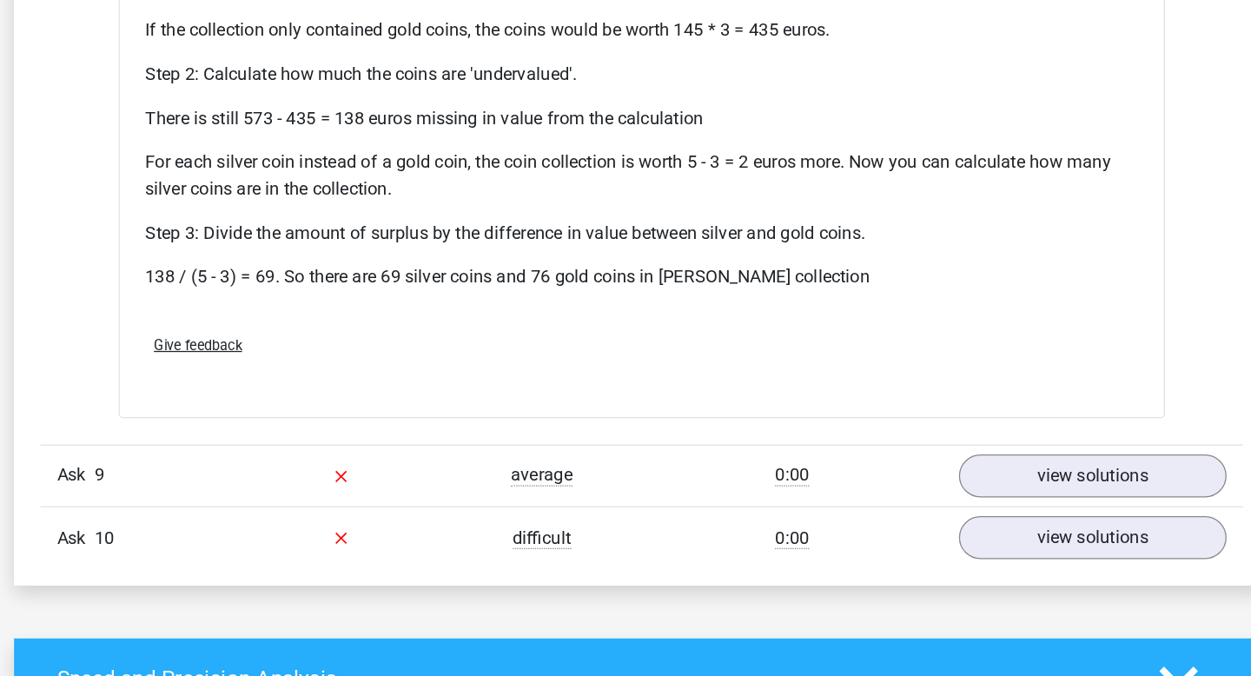
scroll to position [6920, 0]
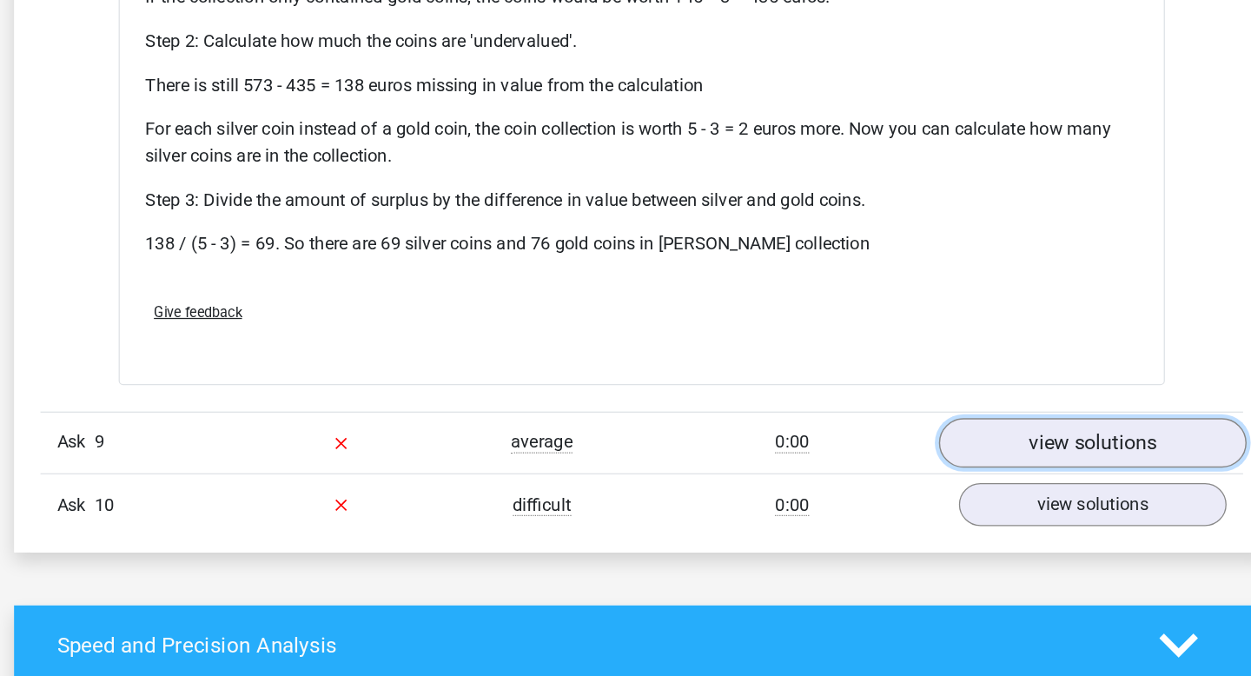
click at [977, 483] on font "view solutions" at bounding box center [980, 492] width 101 height 19
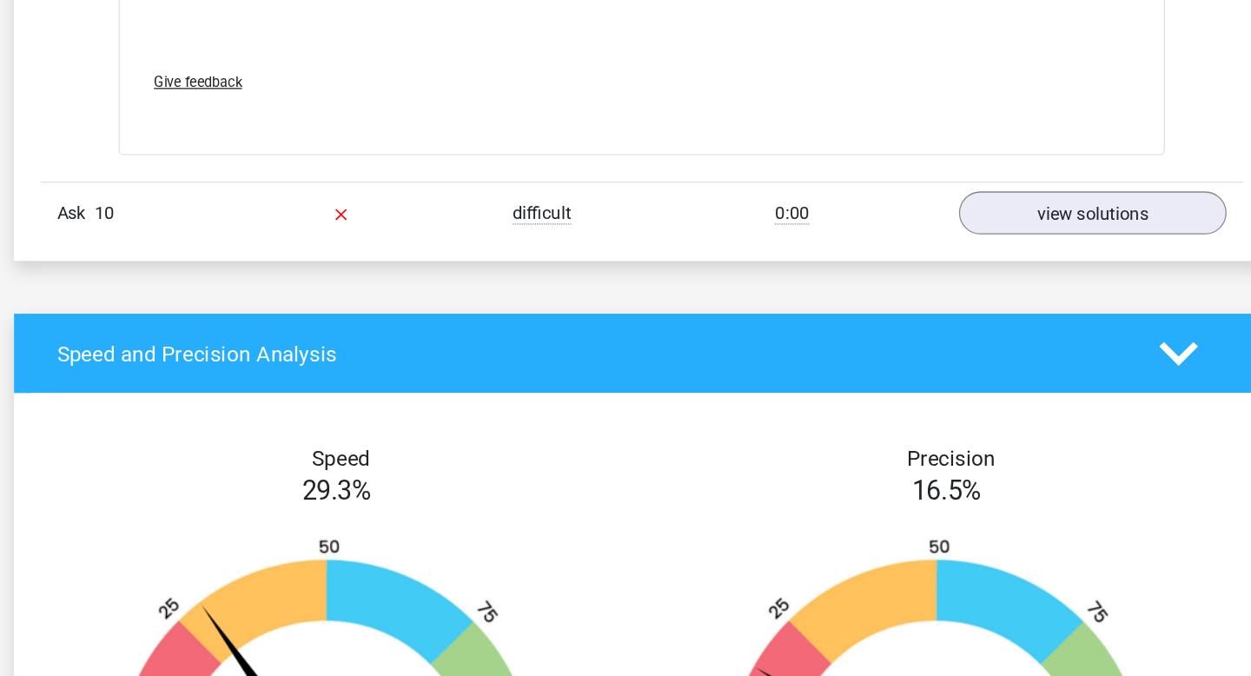
scroll to position [8052, 0]
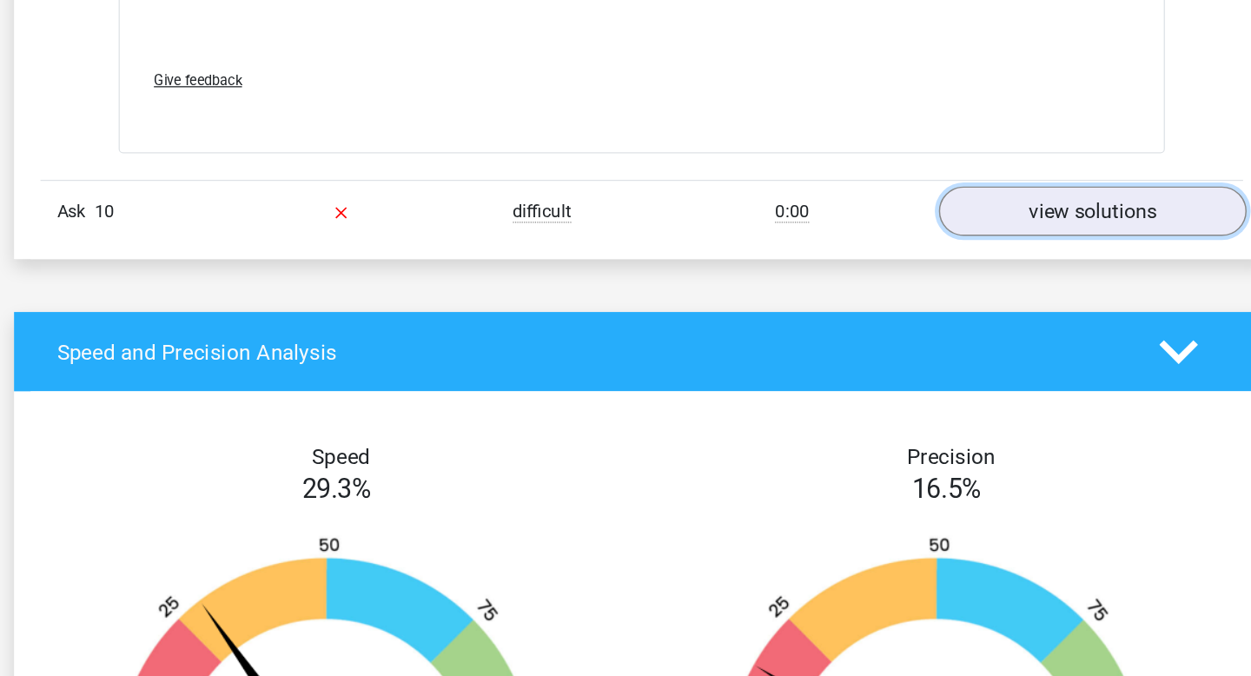
click at [975, 301] on font "view solutions" at bounding box center [980, 309] width 101 height 19
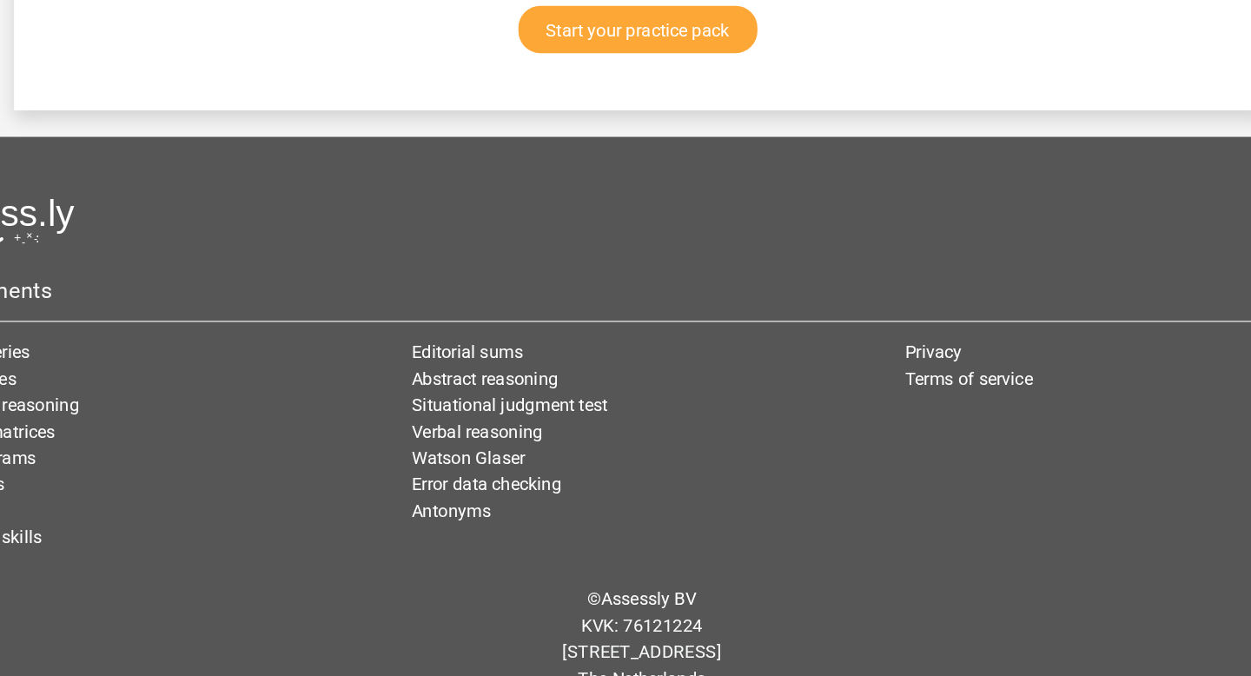
scroll to position [10405, 0]
